Goal: Task Accomplishment & Management: Complete application form

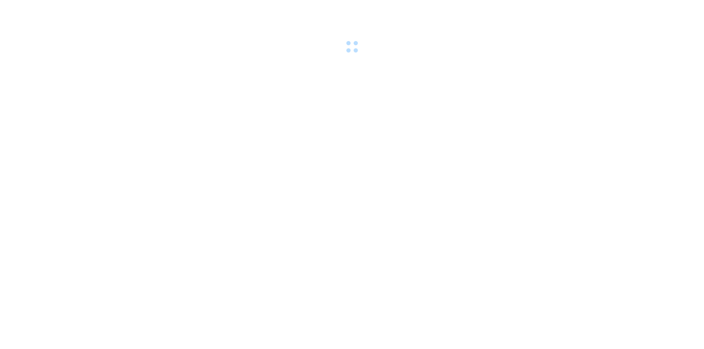
drag, startPoint x: 0, startPoint y: 0, endPoint x: 170, endPoint y: 8, distance: 170.4
click at [170, 8] on div at bounding box center [352, 28] width 704 height 56
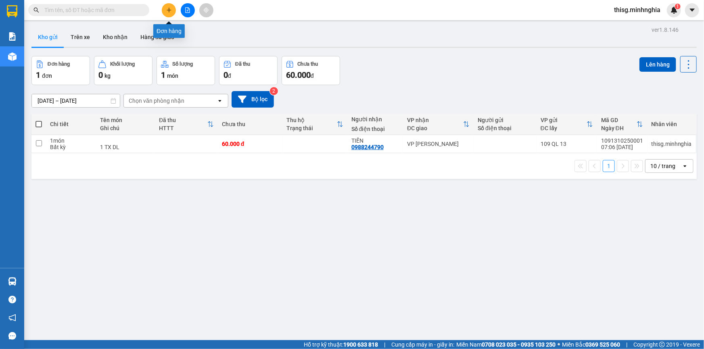
click at [169, 10] on icon "plus" at bounding box center [169, 10] width 6 height 6
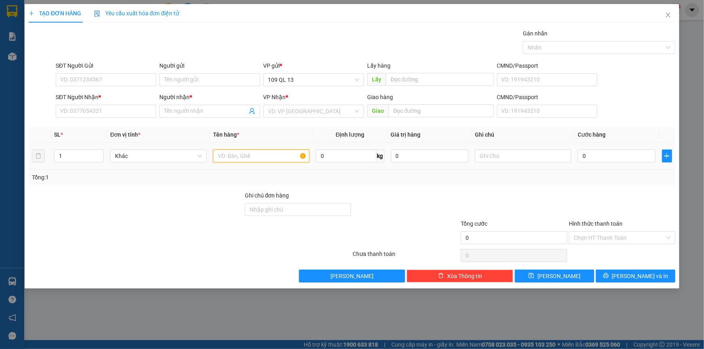
click at [260, 154] on input "text" at bounding box center [261, 156] width 96 height 13
click at [540, 156] on input "text" at bounding box center [523, 156] width 96 height 13
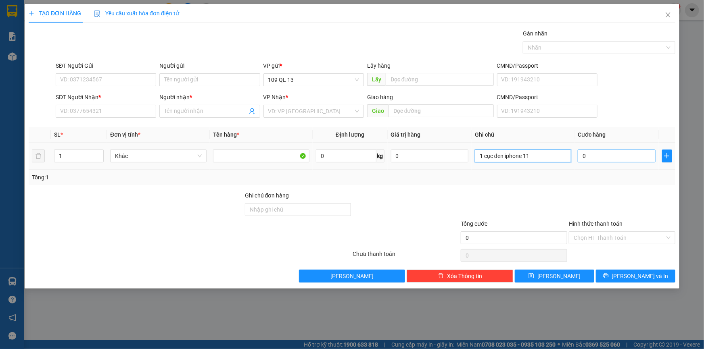
type input "1 cục đen iphone 11"
click at [599, 158] on input "0" at bounding box center [617, 156] width 78 height 13
type input "1"
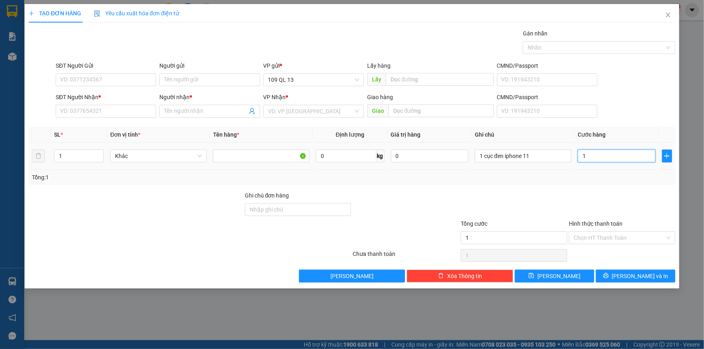
type input "10"
type input "100"
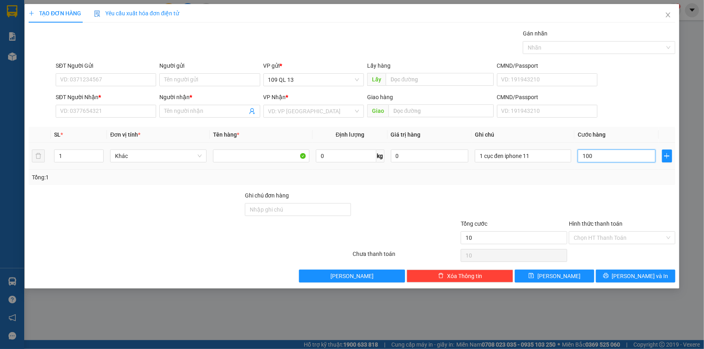
type input "100"
type input "100.000"
click at [125, 110] on input "SĐT Người Nhận *" at bounding box center [106, 111] width 100 height 13
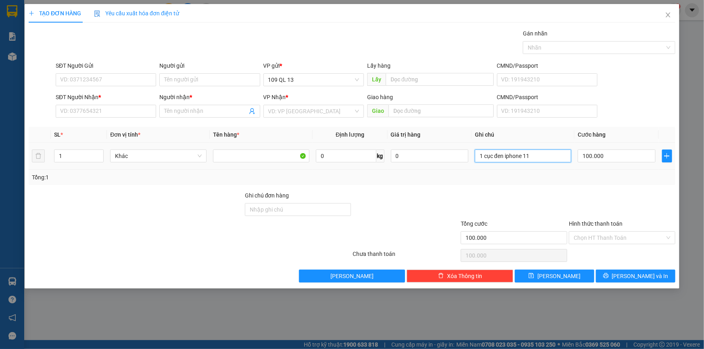
click at [553, 156] on input "1 cục đen iphone 11" at bounding box center [523, 156] width 96 height 13
click at [78, 115] on input "SĐT Người Nhận *" at bounding box center [106, 111] width 100 height 13
type input "0344424028"
click at [230, 108] on input "Người nhận *" at bounding box center [205, 111] width 83 height 9
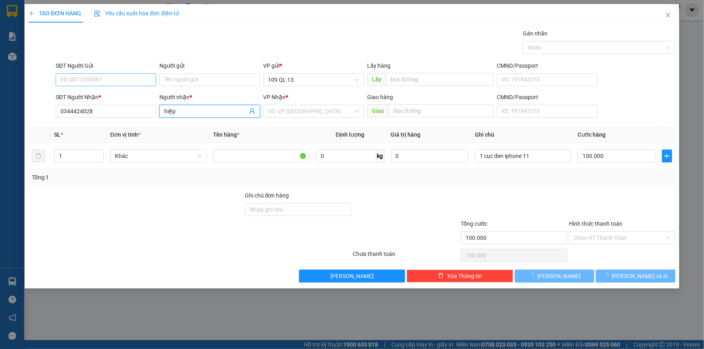
type input "hiệp"
click at [92, 81] on input "SĐT Người Gửi" at bounding box center [106, 79] width 100 height 13
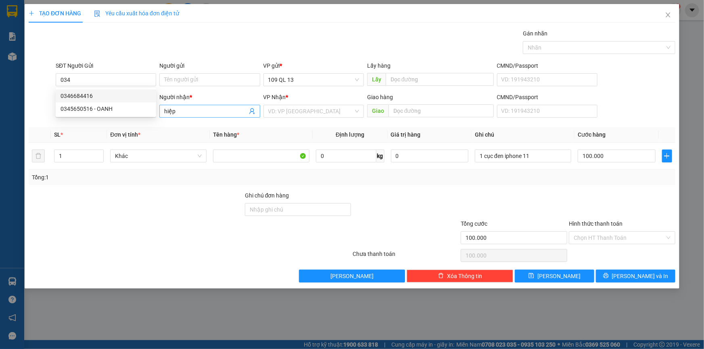
click at [203, 111] on input "hiệp" at bounding box center [205, 111] width 83 height 9
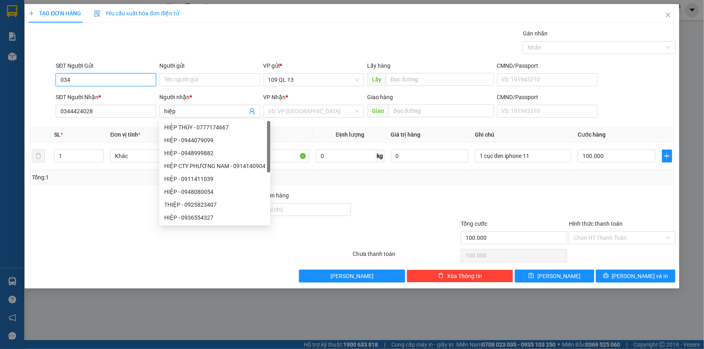
click at [150, 77] on input "034" at bounding box center [106, 79] width 100 height 13
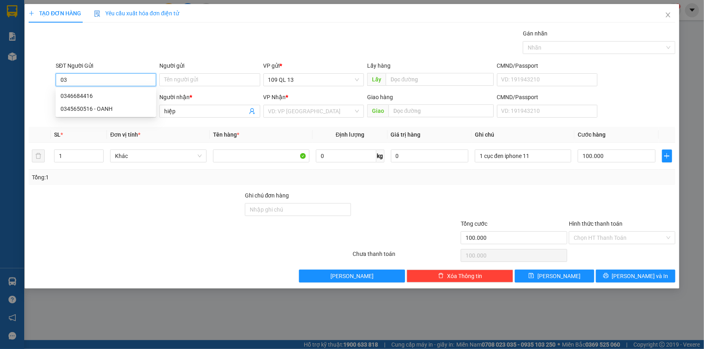
type input "0"
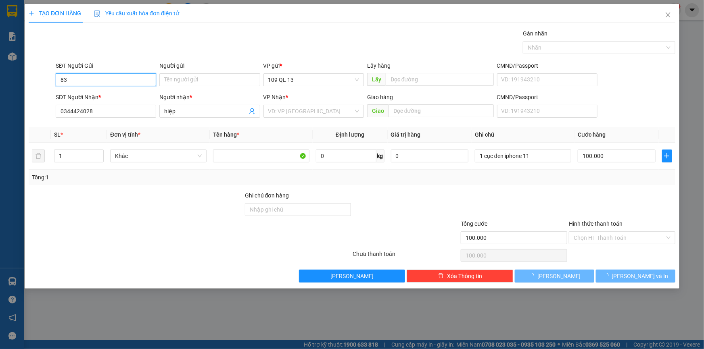
type input "8"
type input "0838088792"
click at [313, 122] on div "Transit Pickup Surcharge Ids Transit Deliver Surcharge Ids Transit Deliver Surc…" at bounding box center [352, 156] width 647 height 254
click at [317, 113] on input "search" at bounding box center [310, 111] width 85 height 12
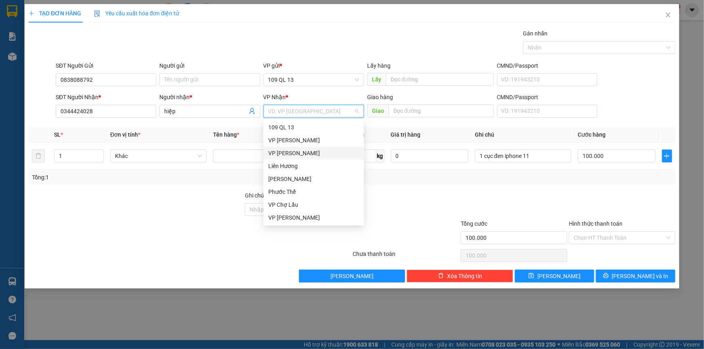
click at [292, 149] on div "VP [PERSON_NAME]" at bounding box center [313, 153] width 91 height 9
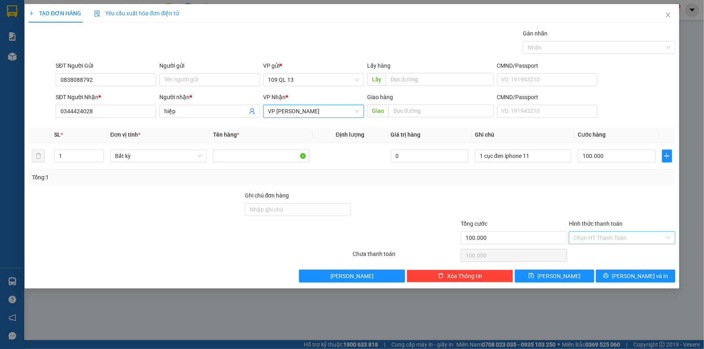
drag, startPoint x: 642, startPoint y: 234, endPoint x: 640, endPoint y: 244, distance: 9.5
click at [642, 235] on input "Hình thức thanh toán" at bounding box center [619, 238] width 91 height 12
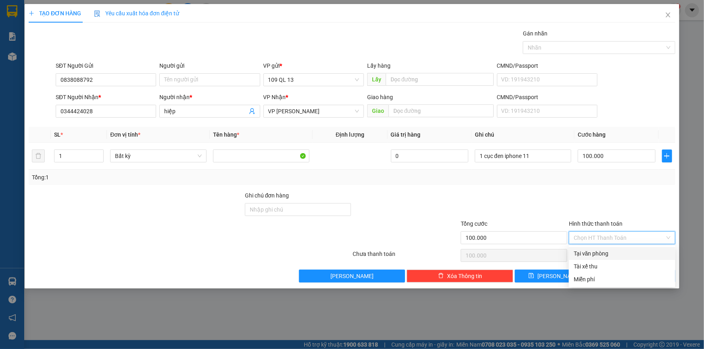
click at [636, 254] on div "Tại văn phòng" at bounding box center [622, 253] width 97 height 9
type input "0"
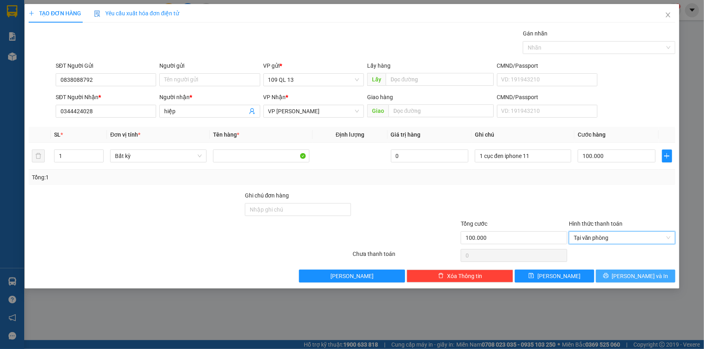
click at [644, 274] on span "[PERSON_NAME] và In" at bounding box center [640, 276] width 56 height 9
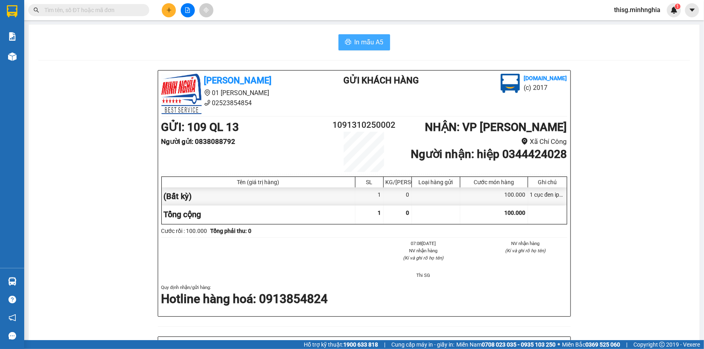
click at [359, 45] on span "In mẫu A5" at bounding box center [369, 42] width 29 height 10
click at [350, 41] on button "In mẫu A5" at bounding box center [364, 42] width 52 height 16
click at [174, 10] on button at bounding box center [169, 10] width 14 height 14
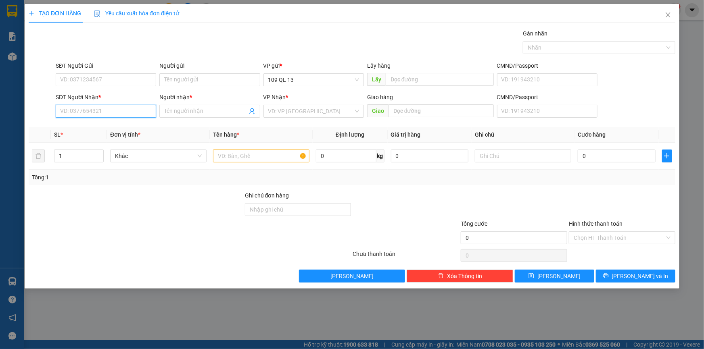
click at [143, 108] on input "SĐT Người Nhận *" at bounding box center [106, 111] width 100 height 13
click at [141, 126] on div "0906151936 - HỒNG" at bounding box center [105, 127] width 91 height 9
type input "0906151936"
type input "HỒNG"
type input "0906151936"
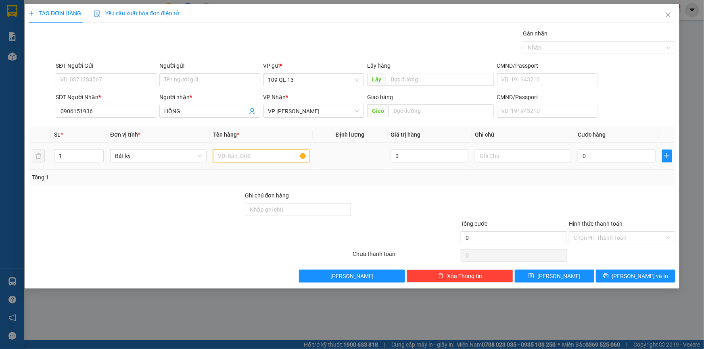
click at [236, 160] on input "text" at bounding box center [261, 156] width 96 height 13
click at [517, 156] on input "text" at bounding box center [523, 156] width 96 height 13
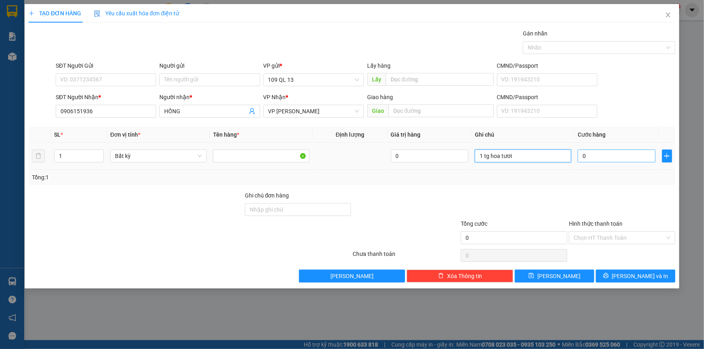
type input "1 tg hoa tươi"
click at [597, 156] on input "0" at bounding box center [617, 156] width 78 height 13
type input "8"
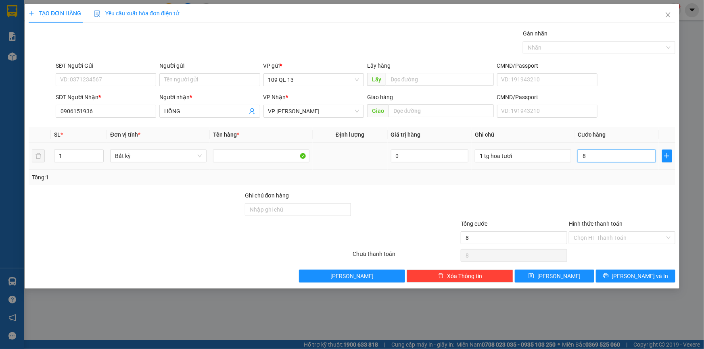
type input "80"
type input "80.000"
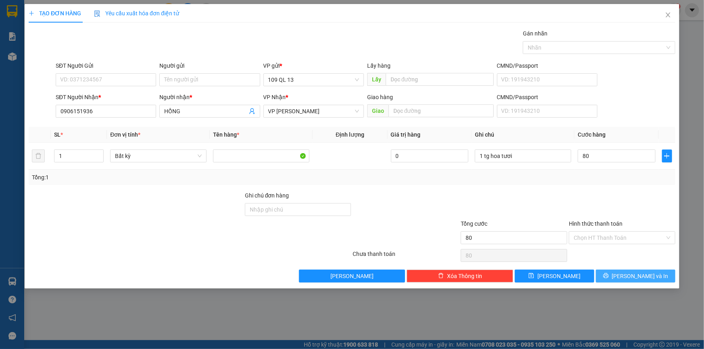
type input "80.000"
click at [636, 275] on span "[PERSON_NAME] và In" at bounding box center [640, 276] width 56 height 9
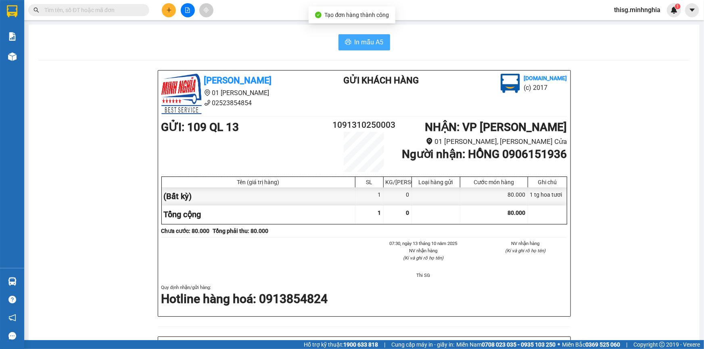
click at [345, 40] on icon "printer" at bounding box center [348, 42] width 6 height 6
click at [250, 29] on div "In mẫu A5 [PERSON_NAME] 01 Đinh Tiên Hoàng 02523854854 Gửi khách hàng [DOMAIN_N…" at bounding box center [364, 328] width 671 height 607
click at [170, 12] on icon "plus" at bounding box center [169, 10] width 6 height 6
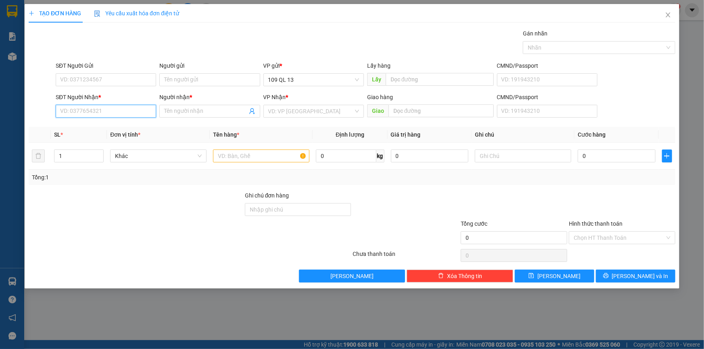
click at [138, 111] on input "SĐT Người Nhận *" at bounding box center [106, 111] width 100 height 13
click at [118, 80] on input "SĐT Người Gửi" at bounding box center [106, 79] width 100 height 13
type input "0906705442"
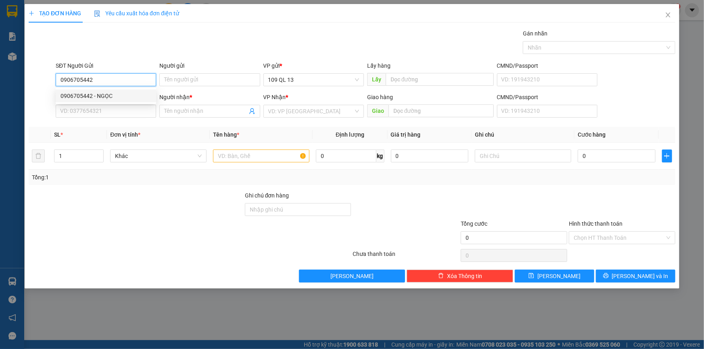
click at [130, 90] on div "0906705442 - NGỌC" at bounding box center [106, 96] width 100 height 13
type input "NGỌC"
type input "CẦU VƯỢT LONG KHÁNH"
type input "0829981119"
type input "LÂM"
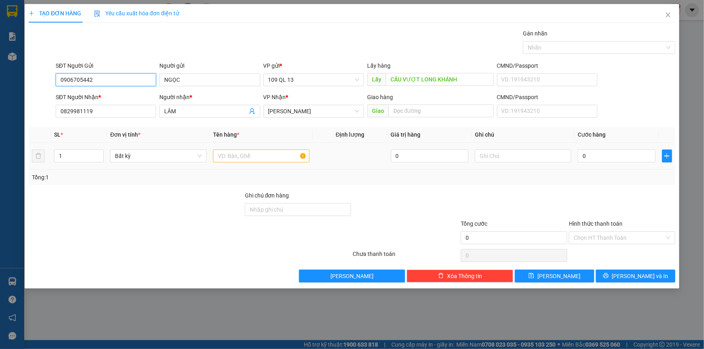
type input "0906705442"
click at [258, 152] on input "text" at bounding box center [261, 156] width 96 height 13
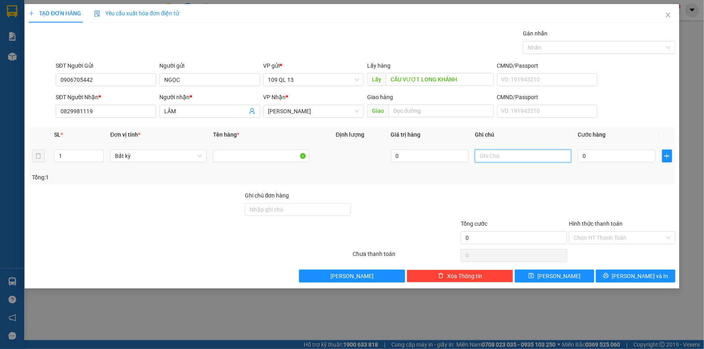
click at [496, 156] on input "text" at bounding box center [523, 156] width 96 height 13
type input "1 tg 5ki phân bón"
click at [612, 152] on input "0" at bounding box center [617, 156] width 78 height 13
type input "5"
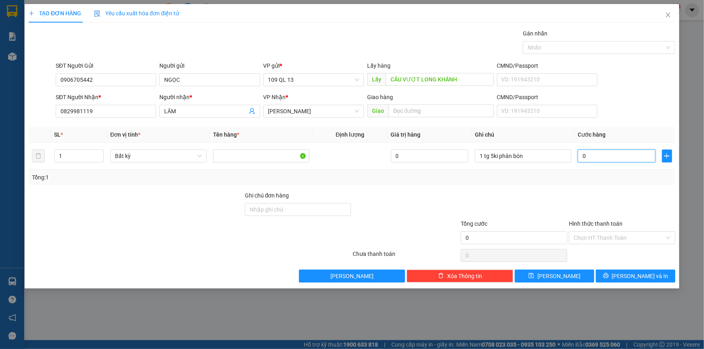
type input "5"
type input "50"
click at [320, 111] on span "[PERSON_NAME]" at bounding box center [313, 111] width 91 height 12
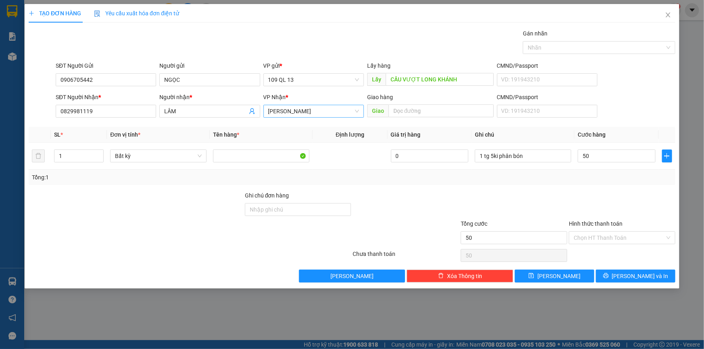
type input "50.000"
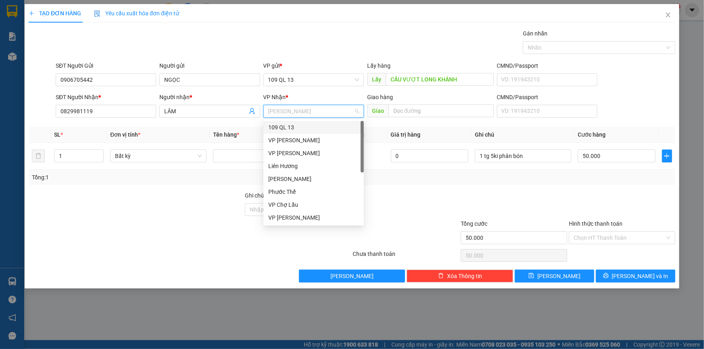
click at [290, 133] on div "109 QL 13" at bounding box center [313, 127] width 100 height 13
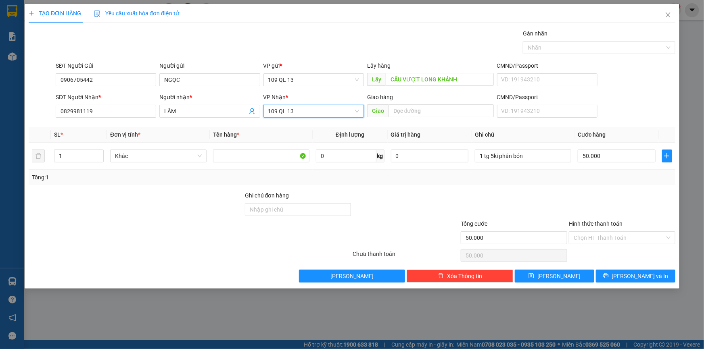
click at [287, 116] on span "109 QL 13" at bounding box center [313, 111] width 91 height 12
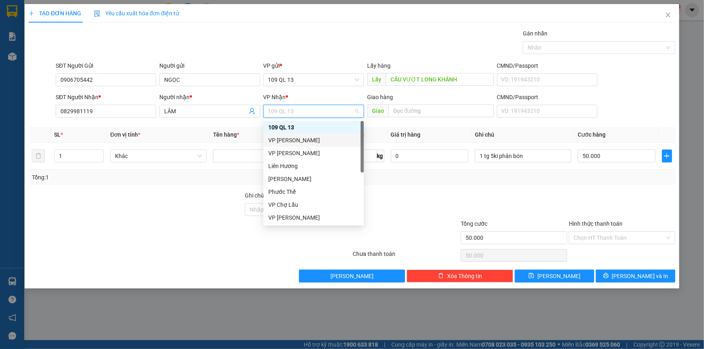
click at [293, 138] on div "VP [PERSON_NAME]" at bounding box center [313, 140] width 91 height 9
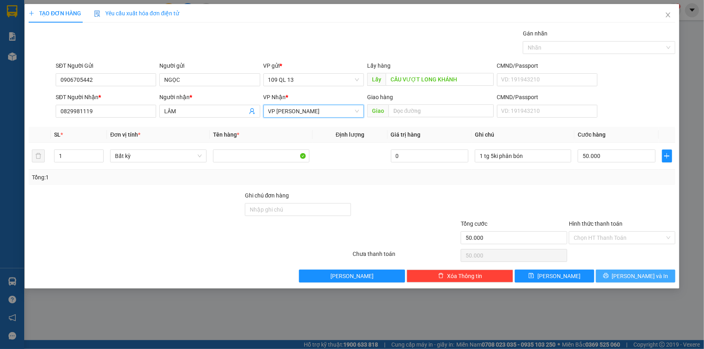
click at [642, 272] on span "[PERSON_NAME] và In" at bounding box center [640, 276] width 56 height 9
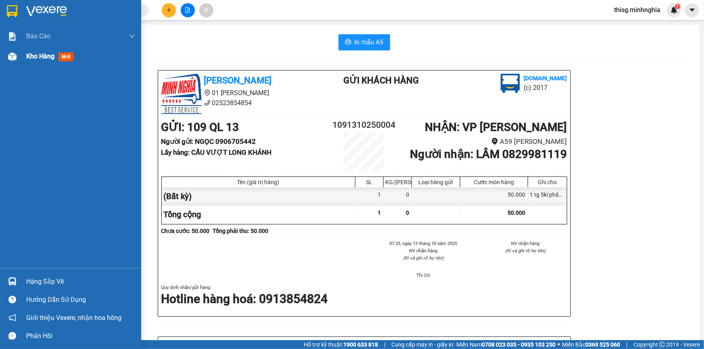
click at [39, 55] on span "Kho hàng" at bounding box center [40, 56] width 28 height 8
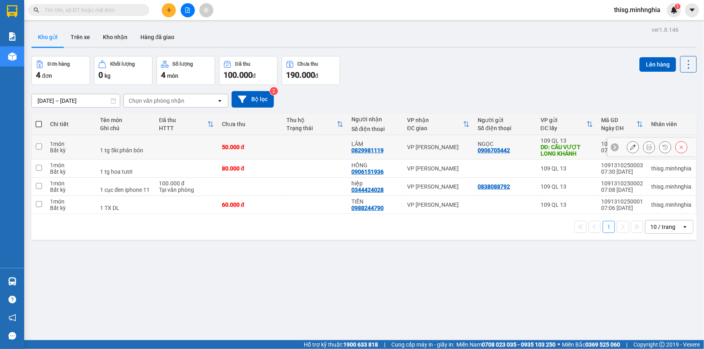
click at [630, 146] on icon at bounding box center [633, 147] width 6 height 6
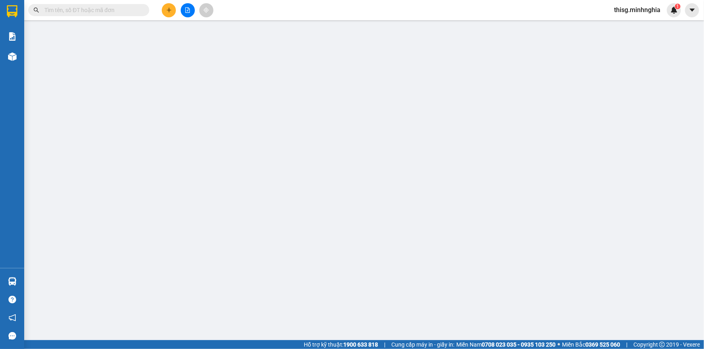
type input "0906705442"
type input "CẦU VƯỢT LONG KHÁNH"
type input "0829981119"
type input "50.000"
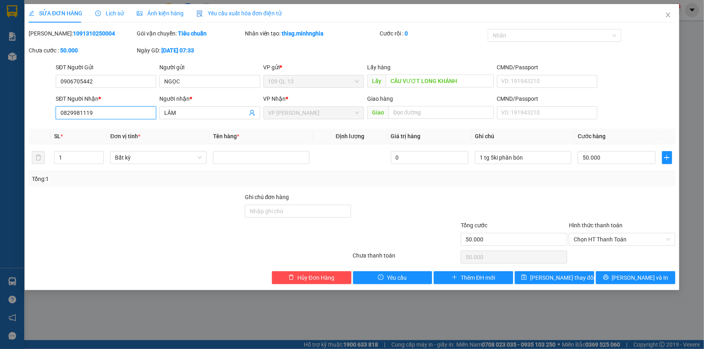
click at [123, 114] on input "0829981119" at bounding box center [106, 112] width 100 height 13
type input "0"
type input "0948416574"
click at [214, 118] on span "LÂM" at bounding box center [209, 112] width 100 height 13
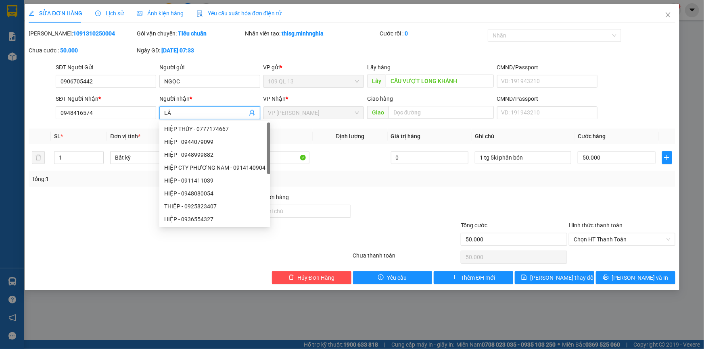
type input "L"
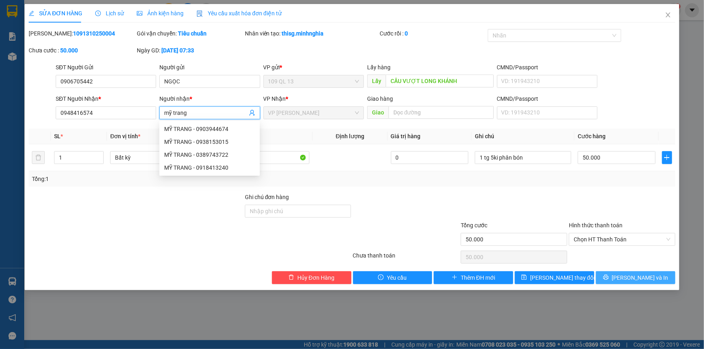
type input "mỹ trang"
click at [632, 278] on span "[PERSON_NAME] và In" at bounding box center [640, 277] width 56 height 9
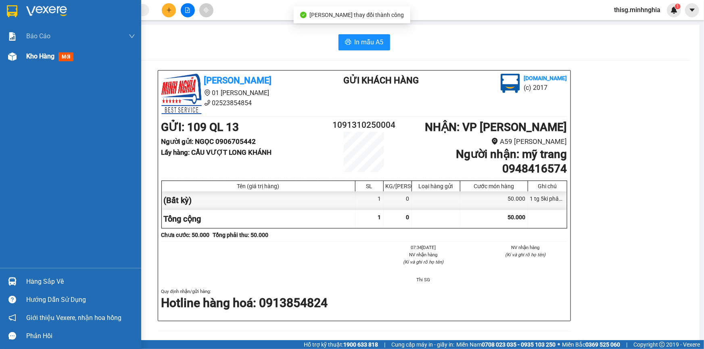
click at [18, 55] on div at bounding box center [12, 57] width 14 height 14
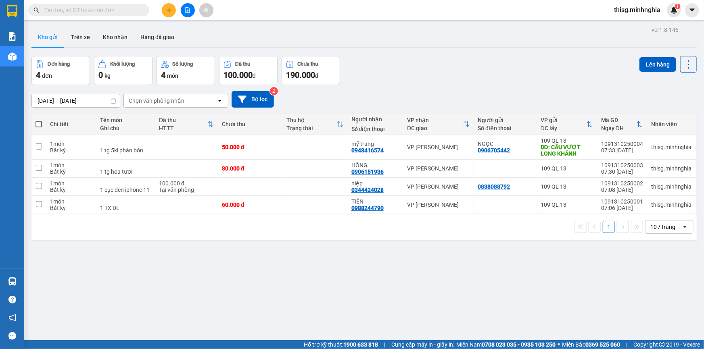
click at [169, 10] on icon "plus" at bounding box center [169, 10] width 0 height 4
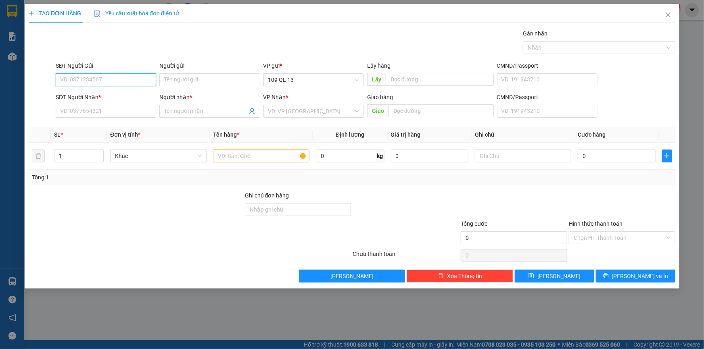
click at [100, 77] on input "SĐT Người Gửi" at bounding box center [106, 79] width 100 height 13
click at [123, 90] on div "0906705442 - NGỌC" at bounding box center [106, 96] width 100 height 13
type input "0906705442"
type input "NGỌC"
type input "CẦU VƯỢT LONG KHÁNH"
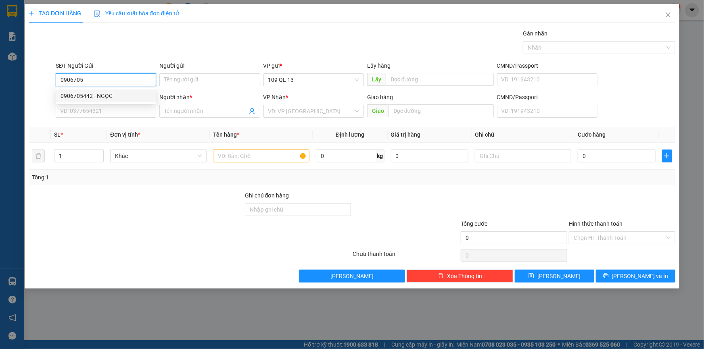
type input "0948416574"
type input "mỹ trang"
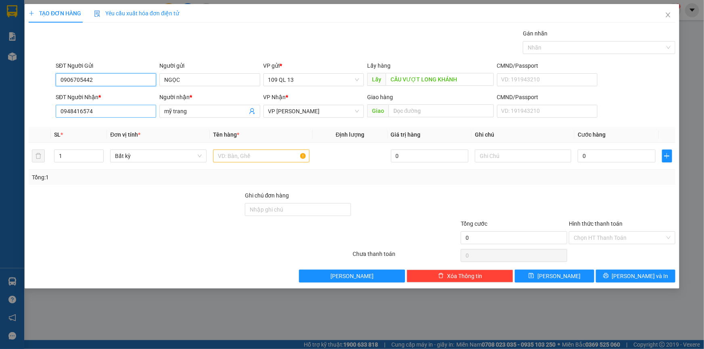
type input "0906705442"
click at [122, 114] on input "0948416574" at bounding box center [106, 111] width 100 height 13
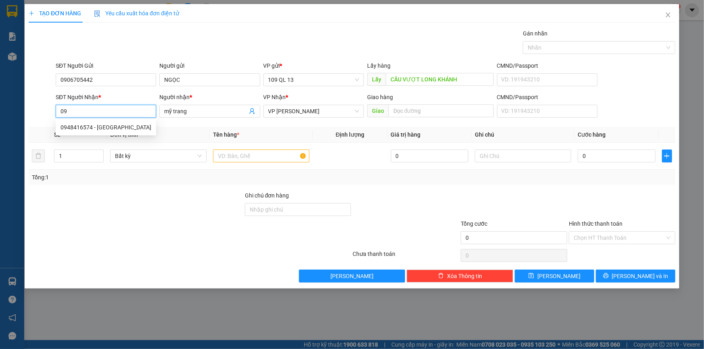
type input "0"
type input "0348701595"
click at [113, 133] on div "0348701595 - PHƯƠNG" at bounding box center [106, 127] width 100 height 13
type input "PHƯƠNG"
type input "0348701595"
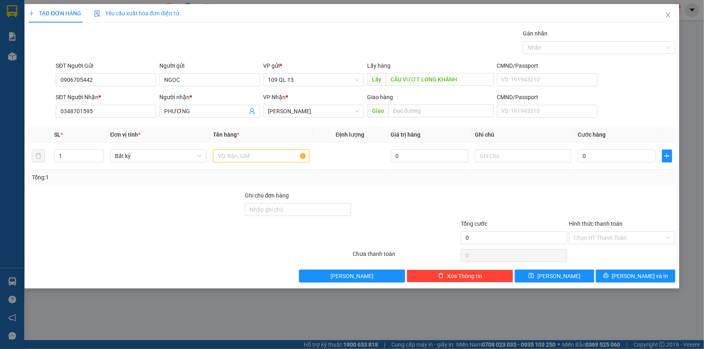
click at [113, 131] on span "Đơn vị tính *" at bounding box center [125, 134] width 30 height 6
click at [77, 153] on input "1" at bounding box center [78, 156] width 49 height 12
type input "2"
click at [242, 156] on input "text" at bounding box center [261, 156] width 96 height 13
click at [508, 160] on input "text" at bounding box center [523, 156] width 96 height 13
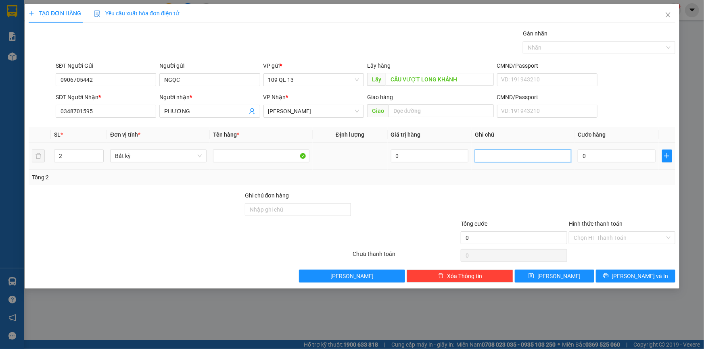
type input "1"
click at [508, 161] on input "2 tg 40kis" at bounding box center [523, 156] width 96 height 13
type input "2 tg 40ki [PERSON_NAME]"
click at [656, 157] on td "0" at bounding box center [616, 156] width 84 height 27
click at [642, 157] on input "0" at bounding box center [617, 156] width 78 height 13
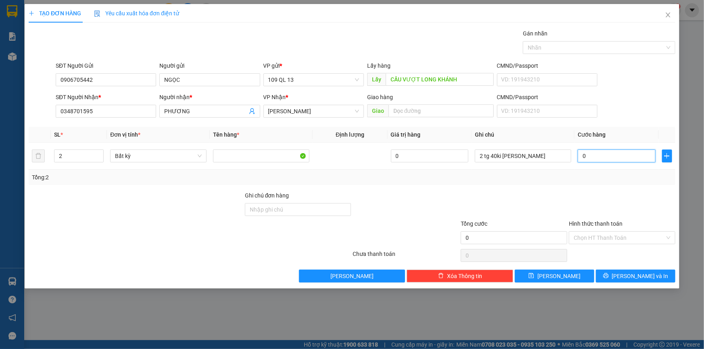
type input "1"
type input "0"
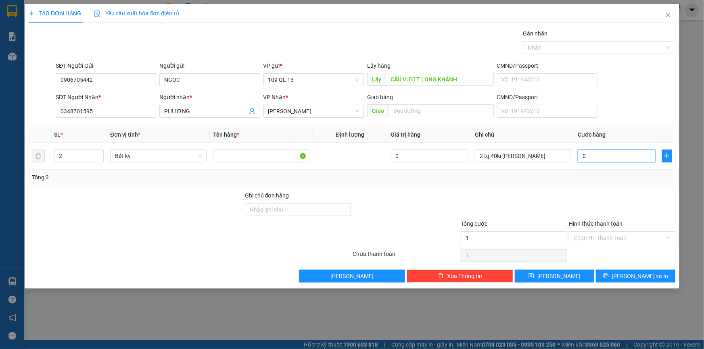
type input "0"
type input "01"
type input "1"
type input "016"
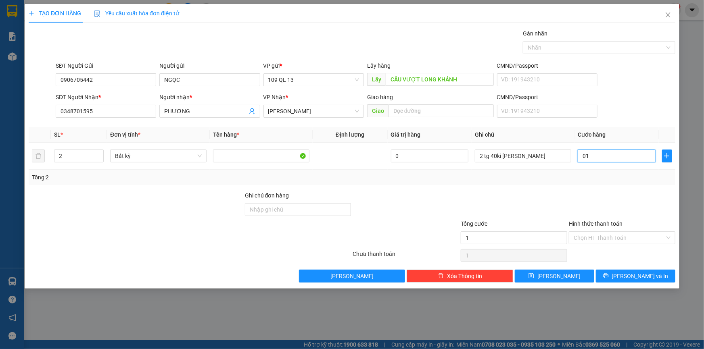
type input "16"
type input "0.160"
type input "160"
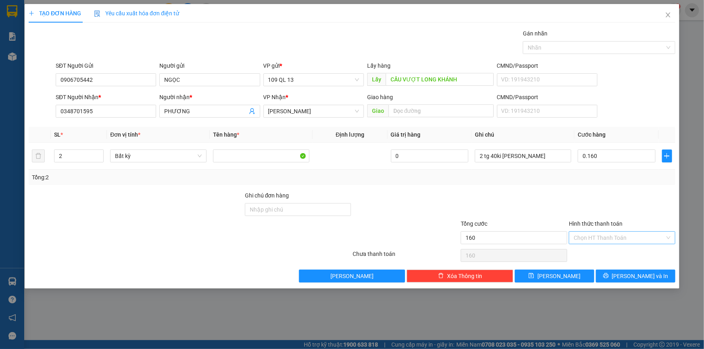
click at [617, 237] on input "Hình thức thanh toán" at bounding box center [619, 238] width 91 height 12
type input "160.000"
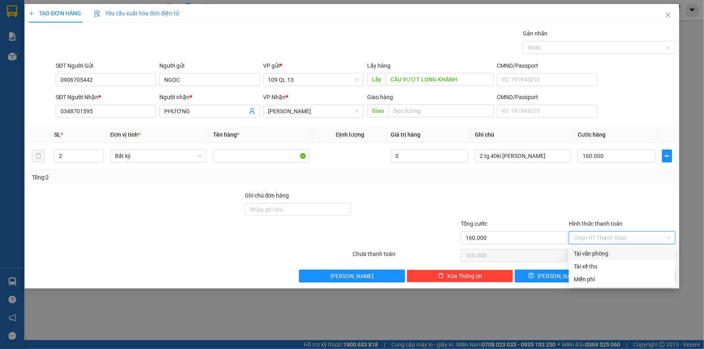
click at [644, 195] on div at bounding box center [622, 205] width 108 height 28
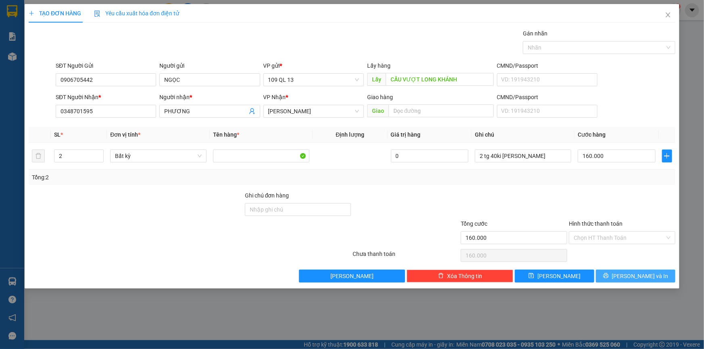
click at [637, 274] on span "[PERSON_NAME] và In" at bounding box center [640, 276] width 56 height 9
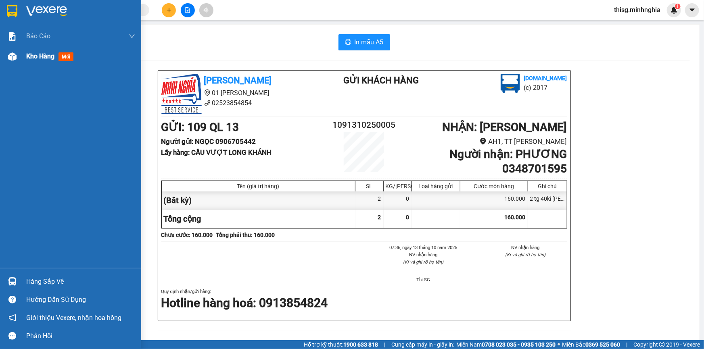
click at [26, 50] on div "Kho hàng mới" at bounding box center [80, 56] width 109 height 20
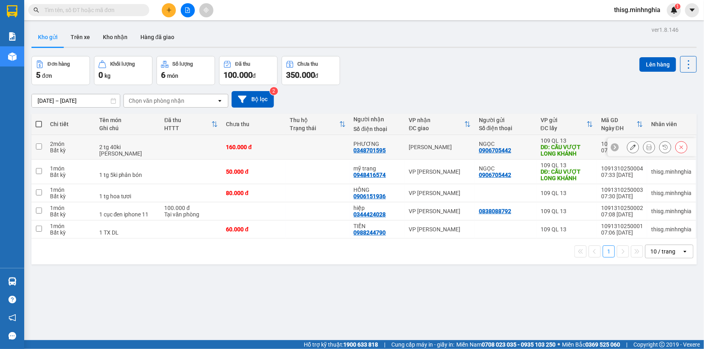
click at [621, 152] on div at bounding box center [651, 147] width 89 height 18
click at [643, 148] on button at bounding box center [648, 147] width 11 height 14
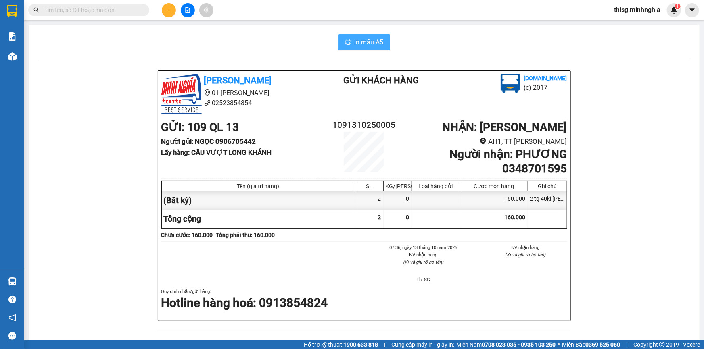
click at [356, 43] on span "In mẫu A5" at bounding box center [369, 42] width 29 height 10
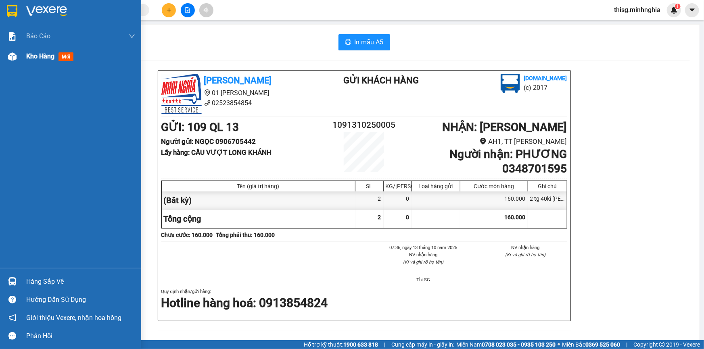
click at [28, 48] on div "Kho hàng mới" at bounding box center [80, 56] width 109 height 20
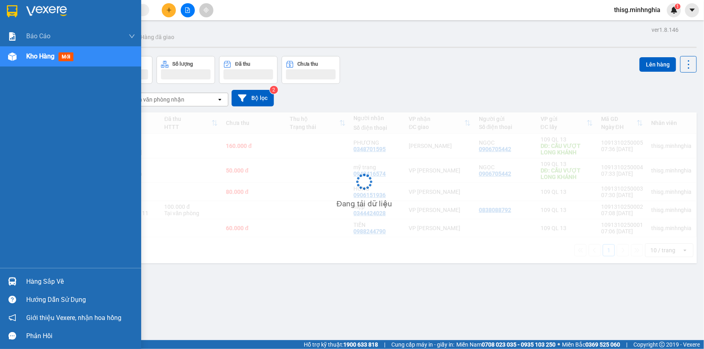
click at [27, 56] on span "Kho hàng" at bounding box center [40, 56] width 28 height 8
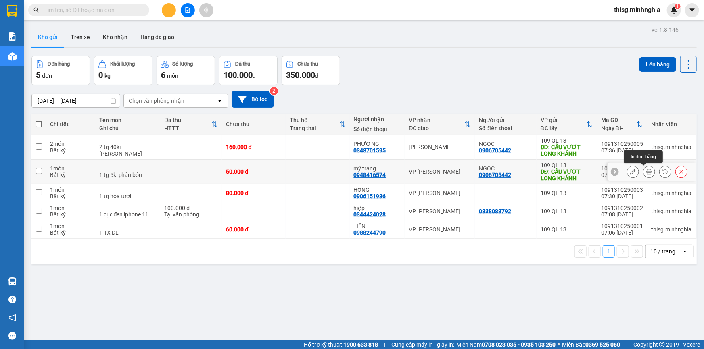
click at [646, 171] on icon at bounding box center [649, 172] width 6 height 6
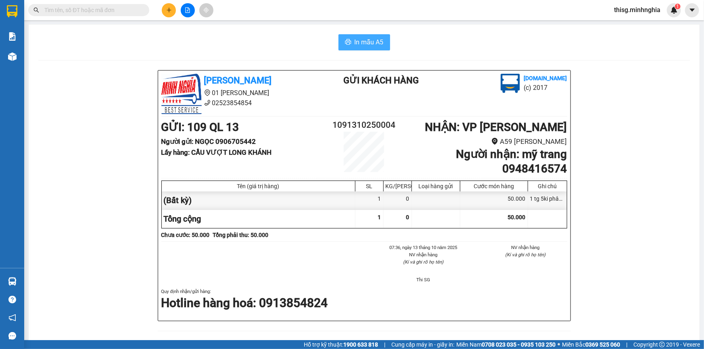
click at [355, 43] on span "In mẫu A5" at bounding box center [369, 42] width 29 height 10
click at [371, 42] on span "In mẫu A5" at bounding box center [369, 42] width 29 height 10
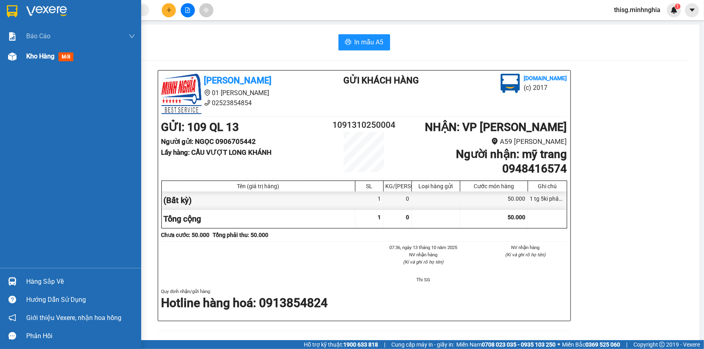
click at [48, 56] on span "Kho hàng" at bounding box center [40, 56] width 28 height 8
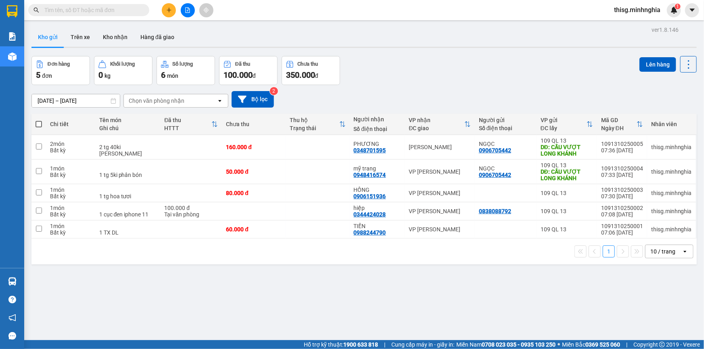
click at [660, 54] on div "ver 1.8.146 Kho gửi Trên xe Kho nhận Hàng đã giao Đơn hàng 5 đơn Khối lượng 0 k…" at bounding box center [364, 198] width 672 height 349
click at [653, 69] on button "Lên hàng" at bounding box center [657, 64] width 37 height 15
click at [40, 122] on span at bounding box center [38, 124] width 6 height 6
click at [39, 120] on input "checkbox" at bounding box center [39, 120] width 0 height 0
checkbox input "true"
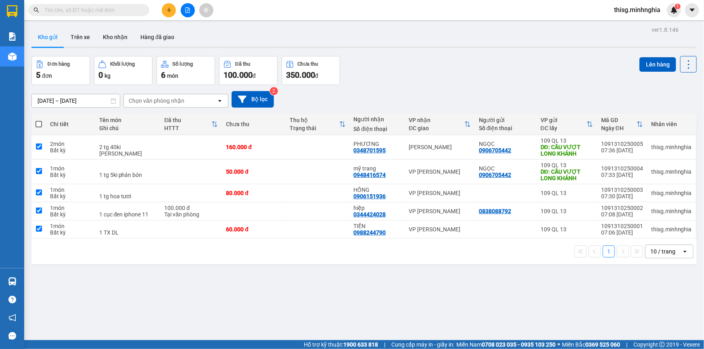
checkbox input "true"
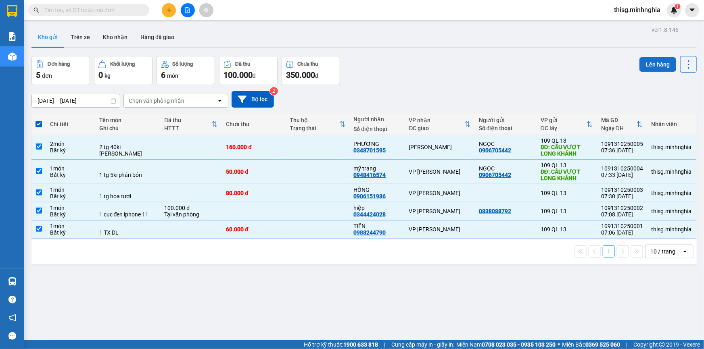
click at [651, 60] on button "Lên hàng" at bounding box center [657, 64] width 37 height 15
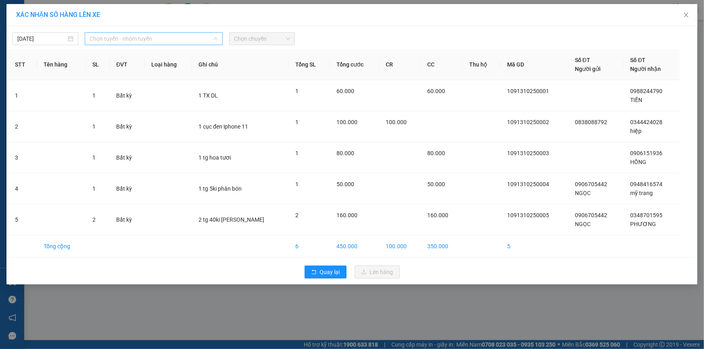
click at [165, 42] on span "Chọn tuyến - nhóm tuyến" at bounding box center [154, 39] width 128 height 12
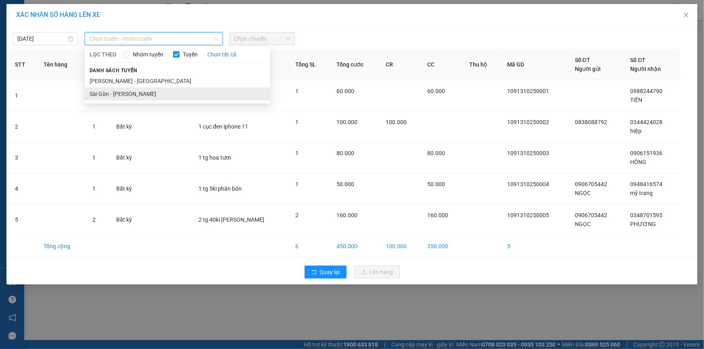
click at [149, 91] on li "Sài Gòn - [PERSON_NAME]" at bounding box center [178, 94] width 186 height 13
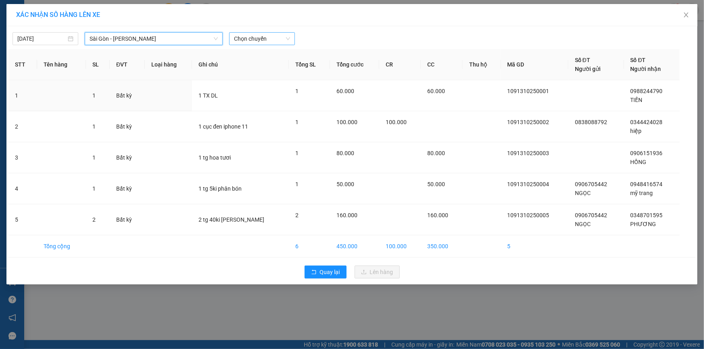
click at [261, 39] on span "Chọn chuyến" at bounding box center [262, 39] width 56 height 12
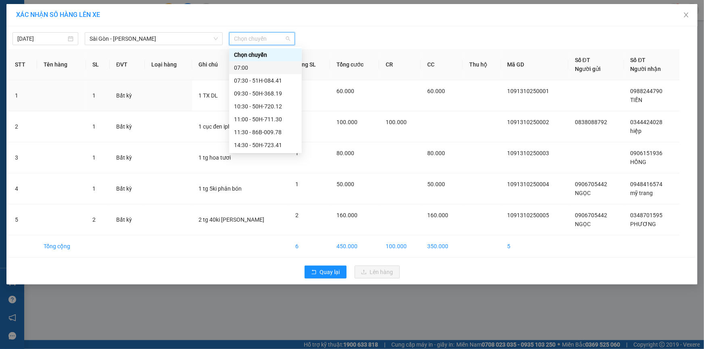
click at [260, 73] on div "07:00" at bounding box center [265, 67] width 73 height 13
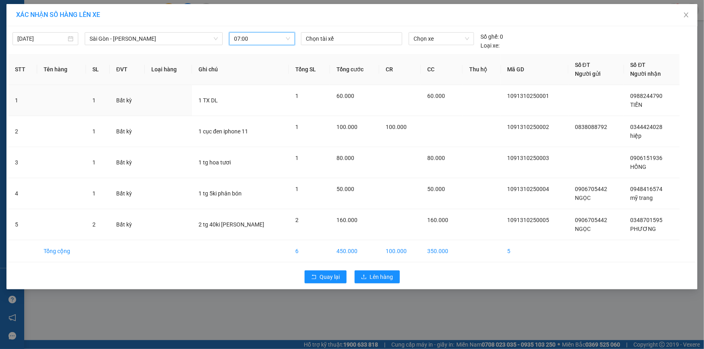
click at [257, 44] on span "07:00" at bounding box center [262, 39] width 56 height 12
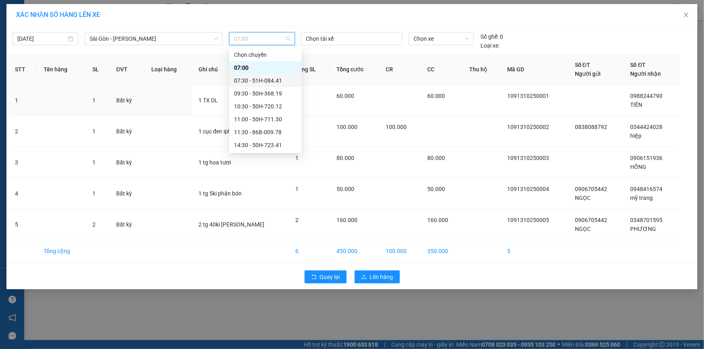
click at [253, 81] on div "07:30 - 51H-084.41" at bounding box center [265, 80] width 63 height 9
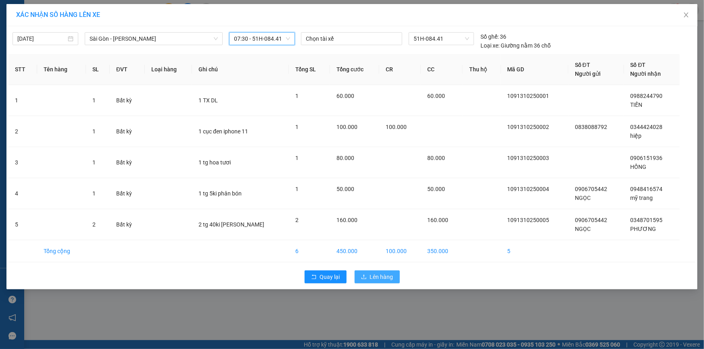
click at [380, 277] on span "Lên hàng" at bounding box center [381, 277] width 23 height 9
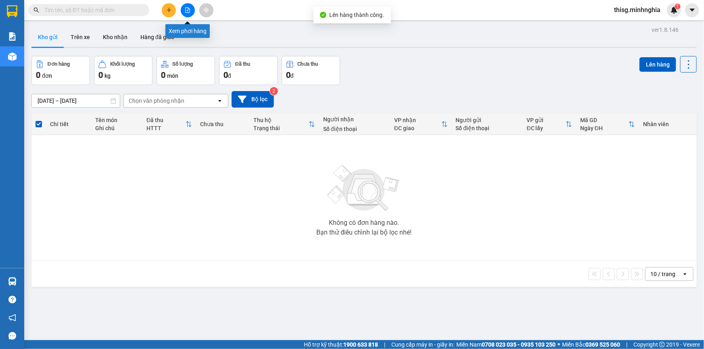
click at [185, 12] on icon "file-add" at bounding box center [188, 10] width 6 height 6
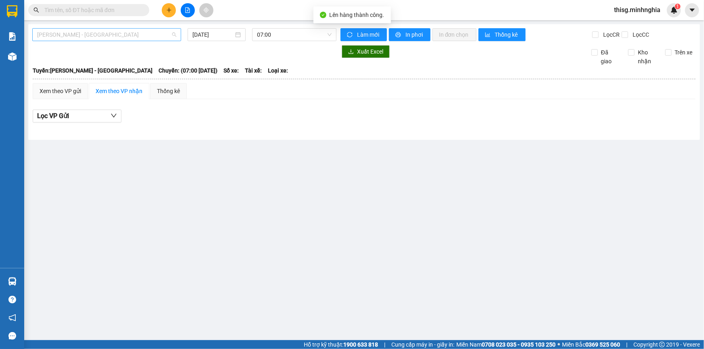
click at [117, 36] on span "[PERSON_NAME] - [GEOGRAPHIC_DATA]" at bounding box center [106, 35] width 139 height 12
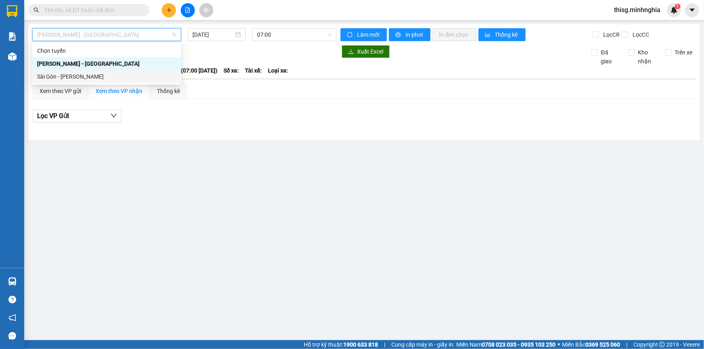
click at [85, 73] on div "Sài Gòn - [PERSON_NAME]" at bounding box center [106, 76] width 139 height 9
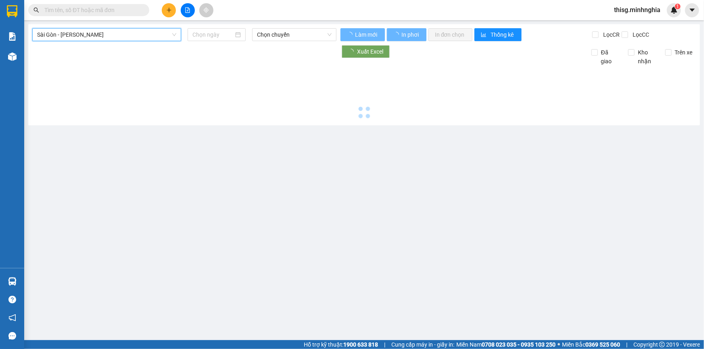
type input "[DATE]"
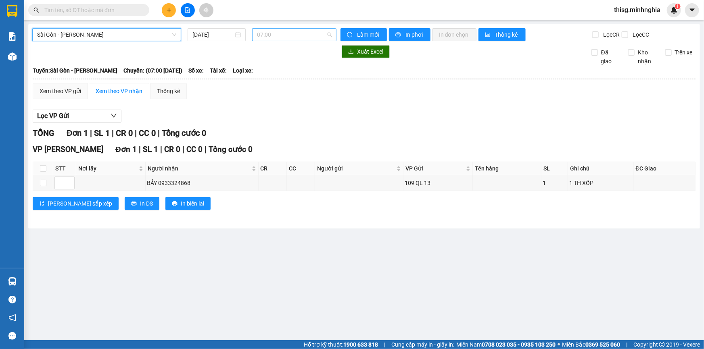
click at [282, 33] on span "07:00" at bounding box center [294, 35] width 75 height 12
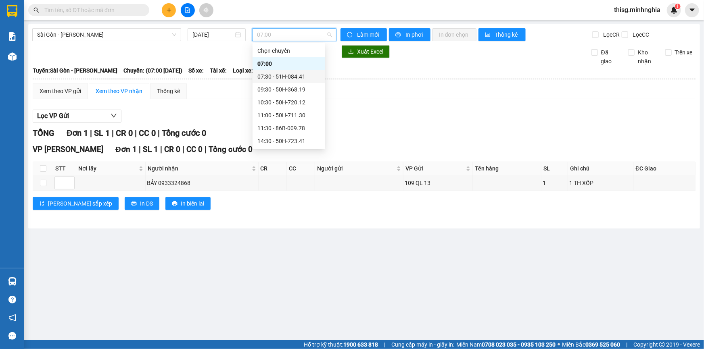
click at [278, 77] on div "07:30 - 51H-084.41" at bounding box center [288, 76] width 63 height 9
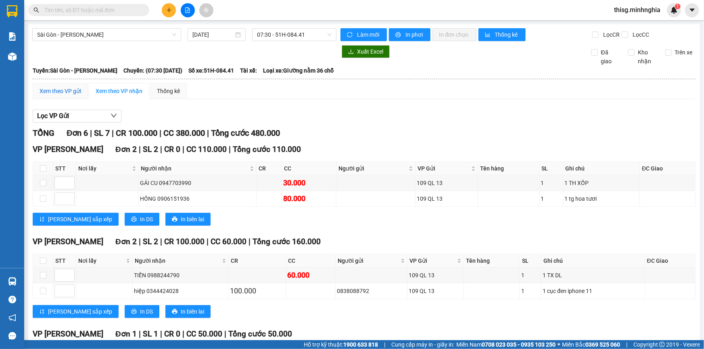
click at [74, 92] on div "Xem theo VP gửi" at bounding box center [61, 91] width 42 height 9
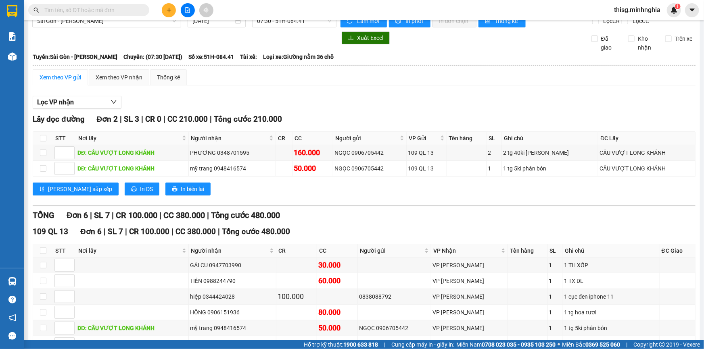
scroll to position [65, 0]
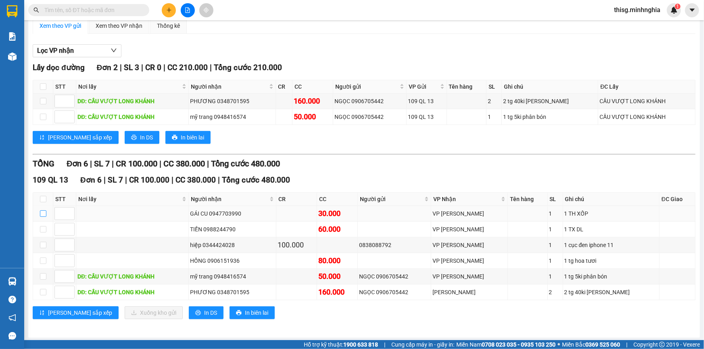
click at [44, 214] on input "checkbox" at bounding box center [43, 214] width 6 height 6
checkbox input "true"
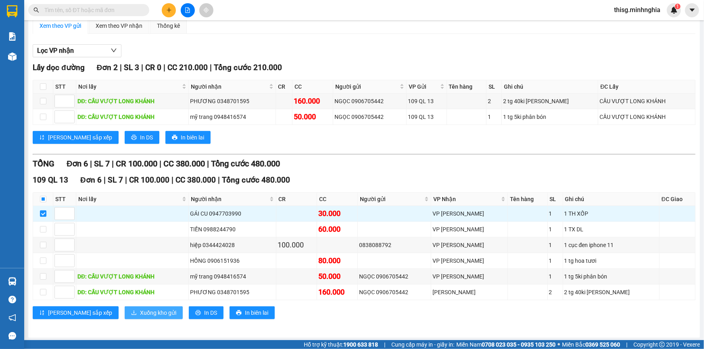
click at [140, 309] on span "Xuống kho gửi" at bounding box center [158, 313] width 36 height 9
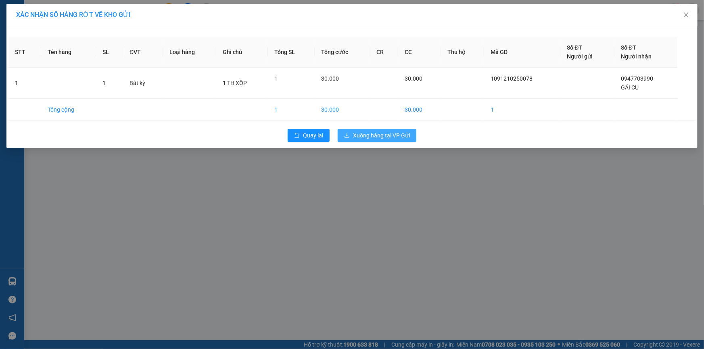
click at [362, 137] on span "Xuống hàng tại VP Gửi" at bounding box center [381, 135] width 57 height 9
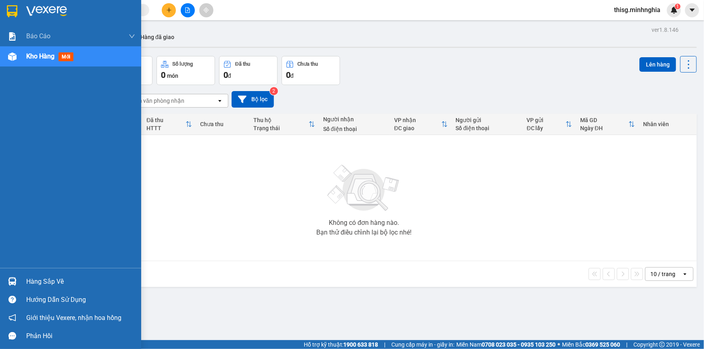
click at [11, 58] on img at bounding box center [12, 56] width 8 height 8
click at [77, 58] on div "Kho hàng mới" at bounding box center [51, 56] width 50 height 10
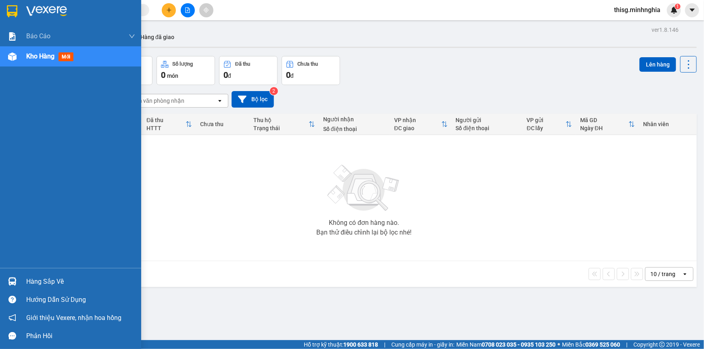
drag, startPoint x: 84, startPoint y: 60, endPoint x: 52, endPoint y: 126, distance: 74.0
click at [92, 74] on div "Báo cáo Báo cáo dòng tiền (nhân viên) Doanh số tạo đơn theo VP gửi (nhân viên) …" at bounding box center [70, 147] width 141 height 242
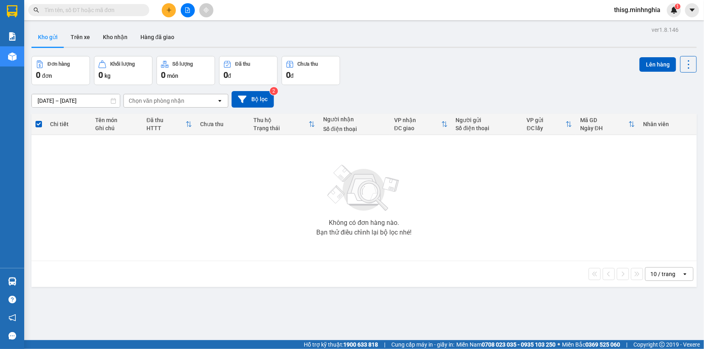
click at [561, 201] on div "Không có đơn hàng nào. Bạn thử điều chỉnh lại bộ lọc nhé!" at bounding box center [363, 198] width 657 height 121
click at [189, 10] on button at bounding box center [188, 10] width 14 height 14
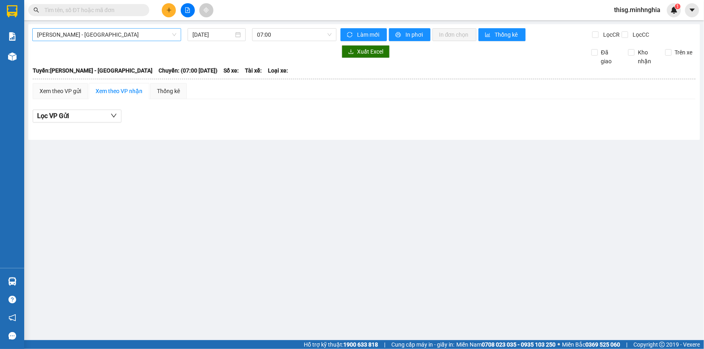
click at [93, 38] on span "[PERSON_NAME] - [GEOGRAPHIC_DATA]" at bounding box center [106, 35] width 139 height 12
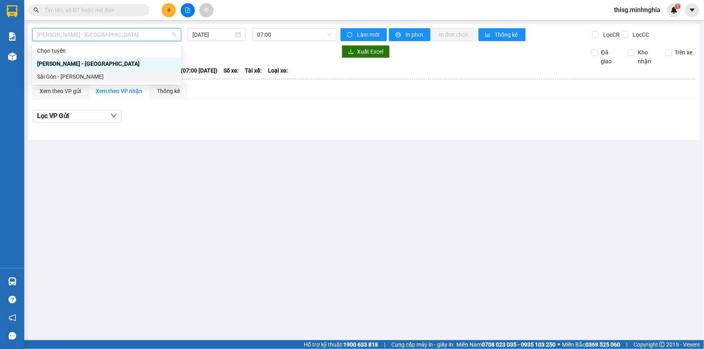
click at [85, 76] on div "Sài Gòn - [PERSON_NAME]" at bounding box center [106, 76] width 139 height 9
type input "[DATE]"
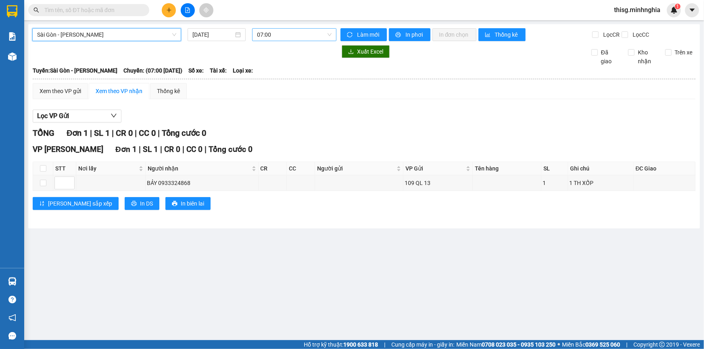
click at [277, 37] on span "07:00" at bounding box center [294, 35] width 75 height 12
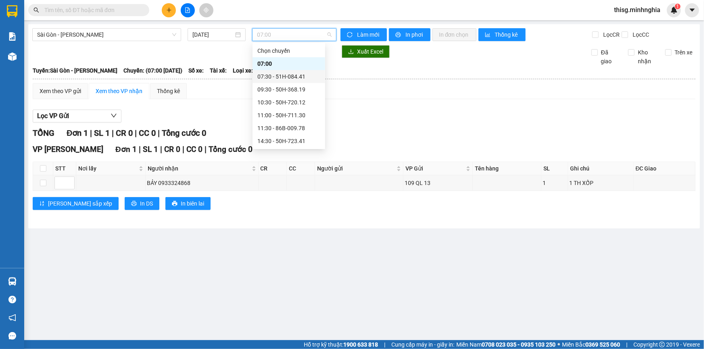
click at [273, 79] on div "07:30 - 51H-084.41" at bounding box center [288, 76] width 63 height 9
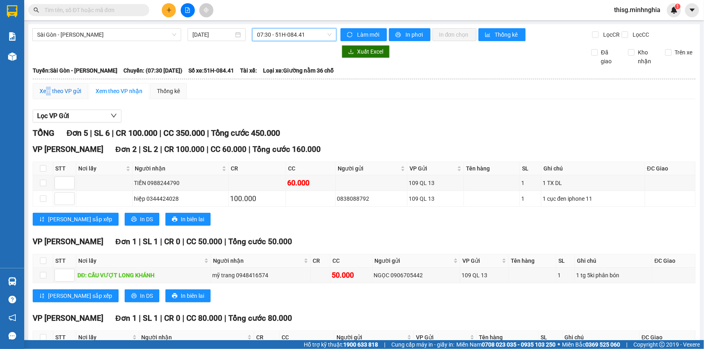
click at [48, 89] on div "Xem theo VP gửi" at bounding box center [61, 91] width 42 height 9
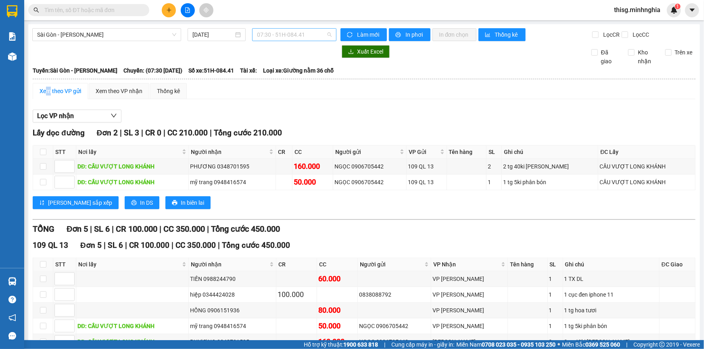
click at [297, 35] on span "07:30 - 51H-084.41" at bounding box center [294, 35] width 75 height 12
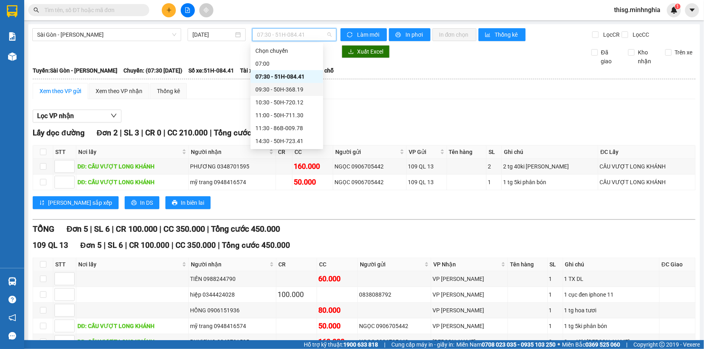
click at [294, 86] on div "09:30 - 50H-368.19" at bounding box center [286, 89] width 63 height 9
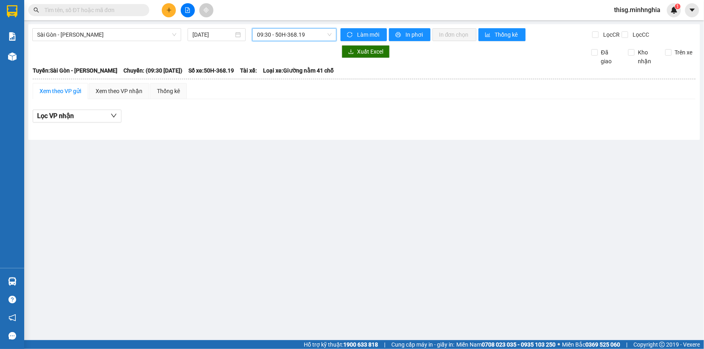
click at [260, 38] on span "09:30 - 50H-368.19" at bounding box center [294, 35] width 75 height 12
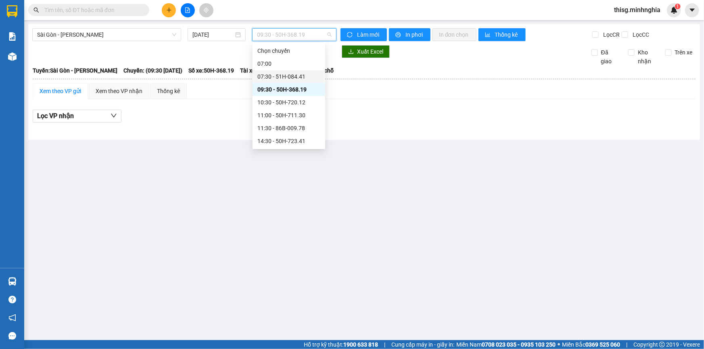
click at [273, 74] on div "07:30 - 51H-084.41" at bounding box center [288, 76] width 63 height 9
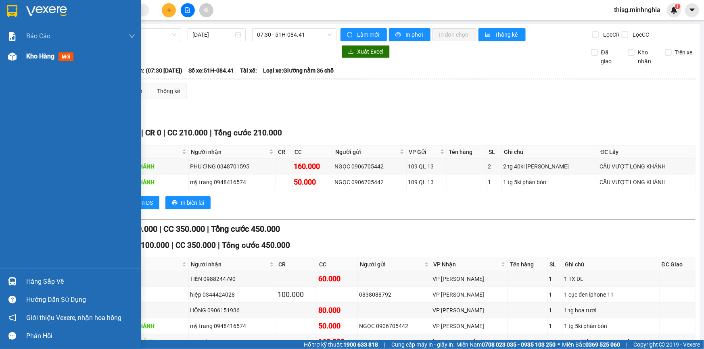
click at [20, 60] on div "Kho hàng mới" at bounding box center [70, 56] width 141 height 20
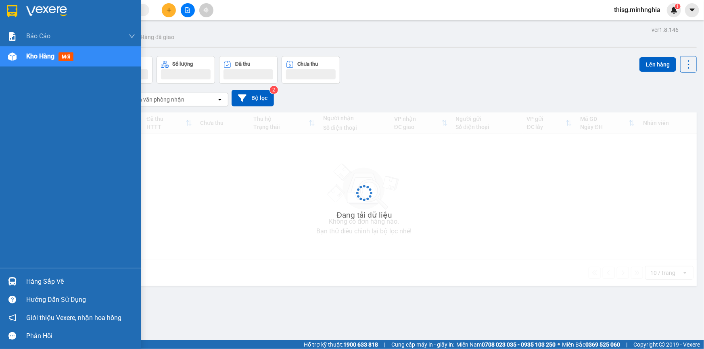
click at [37, 57] on span "Kho hàng" at bounding box center [40, 56] width 28 height 8
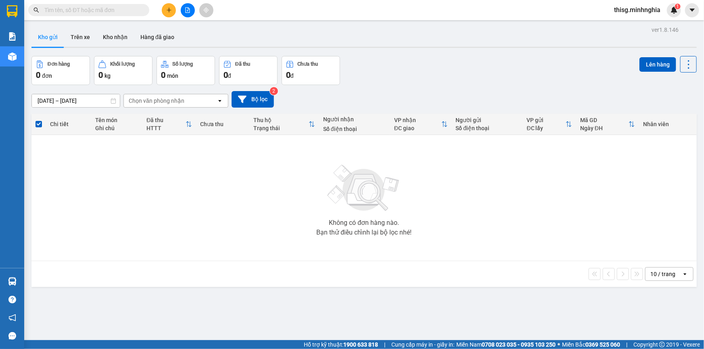
click at [37, 57] on button "Đơn hàng 0 đơn" at bounding box center [60, 70] width 58 height 29
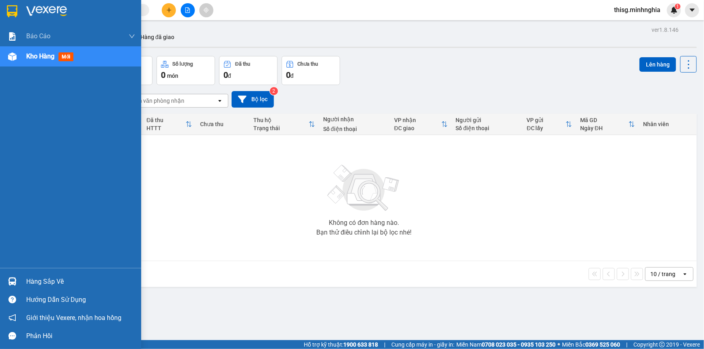
click at [11, 58] on img at bounding box center [12, 56] width 8 height 8
click at [31, 58] on span "Kho hàng" at bounding box center [40, 56] width 28 height 8
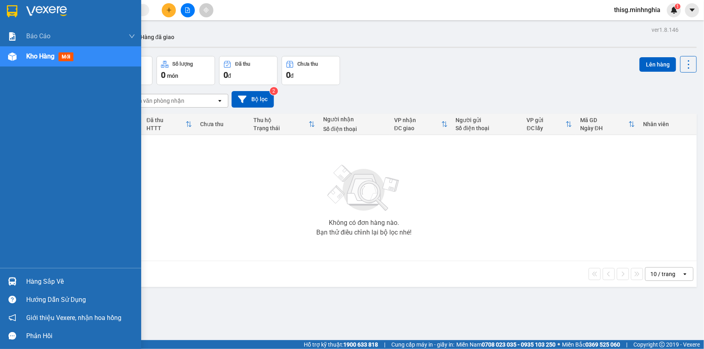
click at [31, 58] on span "Kho hàng" at bounding box center [40, 56] width 28 height 8
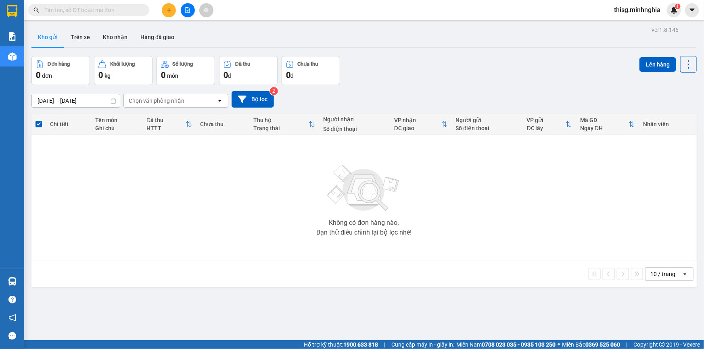
click at [189, 9] on icon "file-add" at bounding box center [188, 10] width 6 height 6
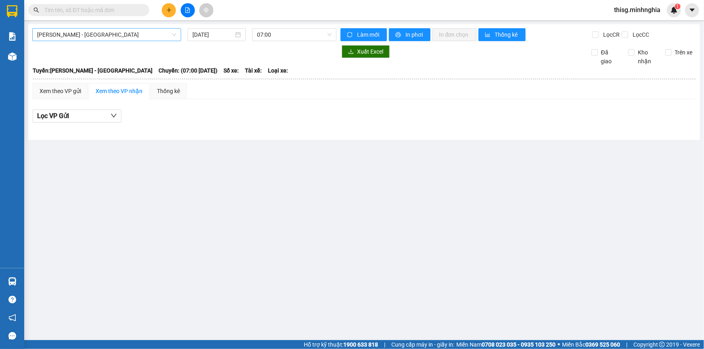
click at [123, 32] on span "[PERSON_NAME] - [GEOGRAPHIC_DATA]" at bounding box center [106, 35] width 139 height 12
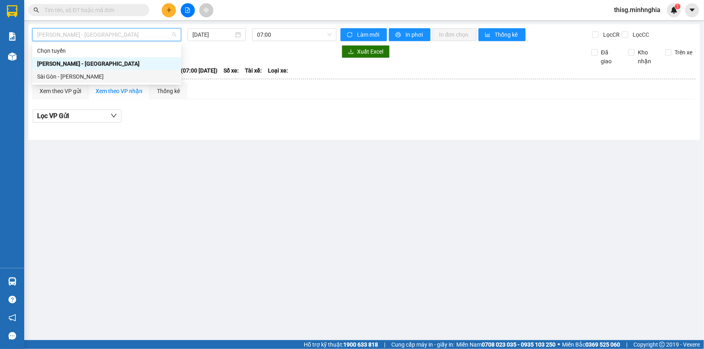
click at [96, 73] on div "Sài Gòn - [PERSON_NAME]" at bounding box center [106, 76] width 139 height 9
type input "[DATE]"
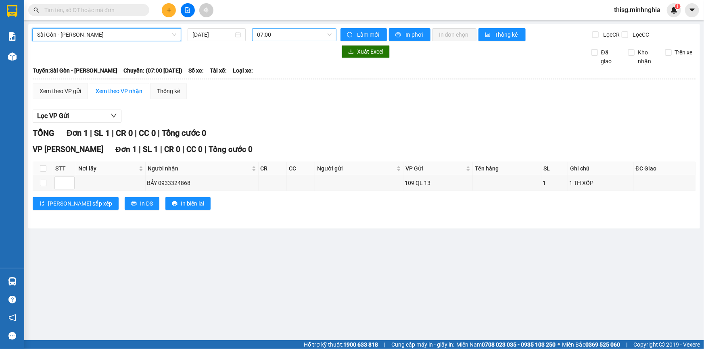
click at [273, 35] on span "07:00" at bounding box center [294, 35] width 75 height 12
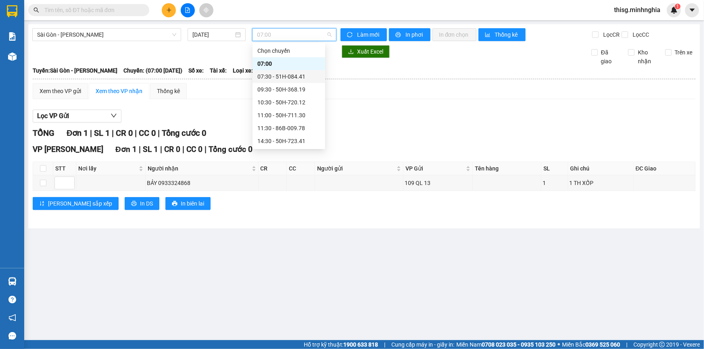
click at [276, 78] on div "07:30 - 51H-084.41" at bounding box center [288, 76] width 63 height 9
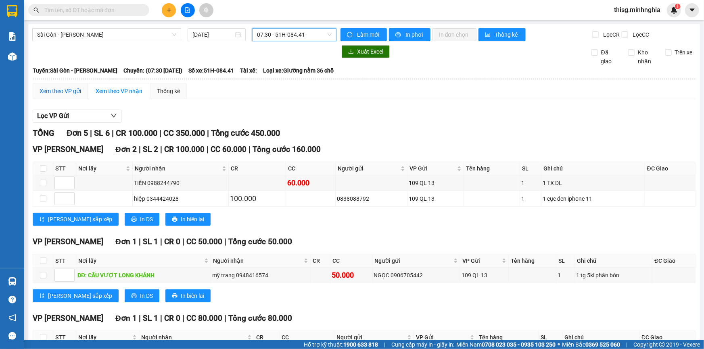
click at [63, 92] on div "Xem theo VP gửi" at bounding box center [61, 91] width 42 height 9
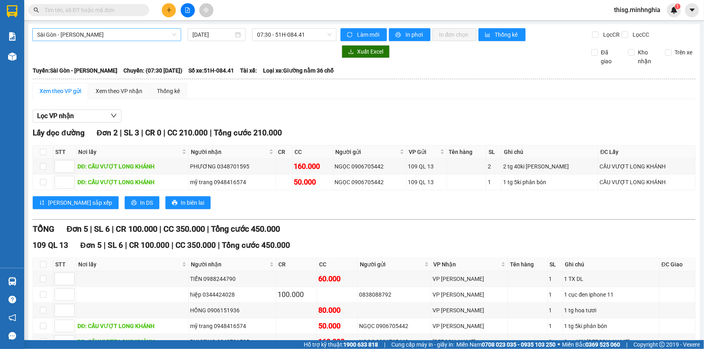
click at [148, 39] on span "Sài Gòn - [PERSON_NAME]" at bounding box center [106, 35] width 139 height 12
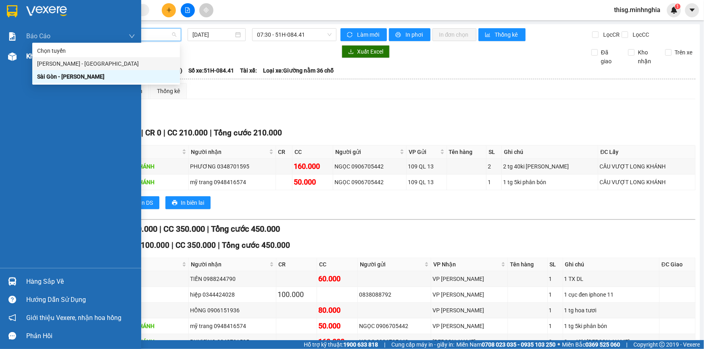
click at [25, 57] on div "Kho hàng mới" at bounding box center [70, 56] width 141 height 20
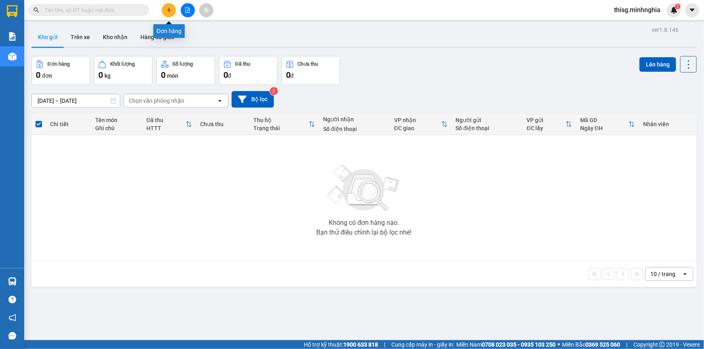
click at [169, 11] on icon "plus" at bounding box center [169, 10] width 6 height 6
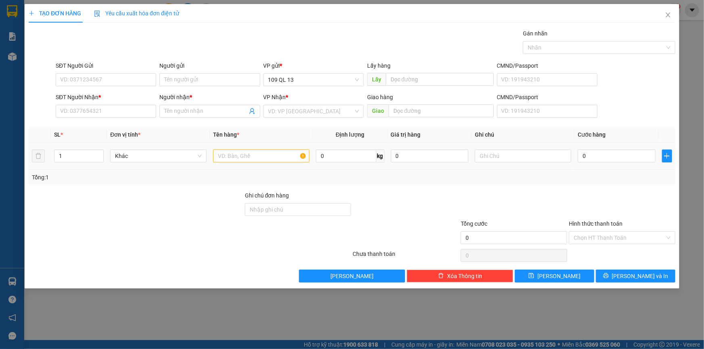
click at [240, 148] on div at bounding box center [261, 156] width 96 height 16
drag, startPoint x: 233, startPoint y: 150, endPoint x: 238, endPoint y: 148, distance: 5.9
click at [234, 150] on input "text" at bounding box center [261, 156] width 96 height 13
click at [521, 156] on input "text" at bounding box center [523, 156] width 96 height 13
type input "1 tx"
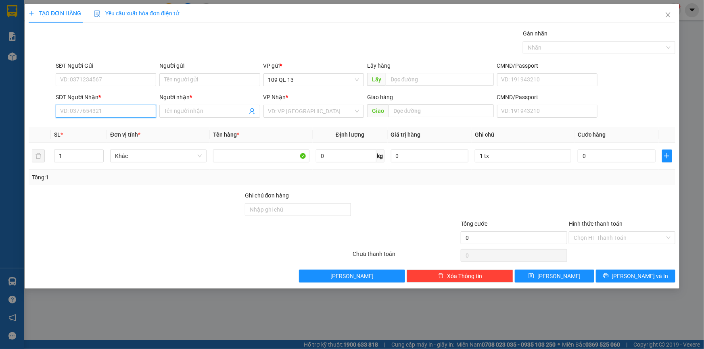
click at [117, 113] on input "SĐT Người Nhận *" at bounding box center [106, 111] width 100 height 13
type input "0862725221"
click at [140, 124] on div "0862725221 - ĐẠI" at bounding box center [105, 127] width 91 height 9
type input "ĐẠI"
type input "0862725221"
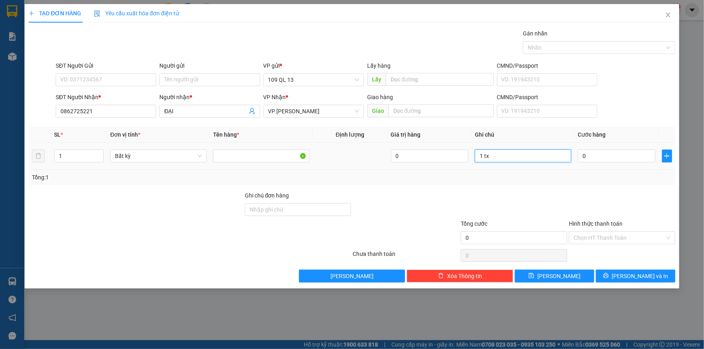
click at [548, 159] on input "1 tx" at bounding box center [523, 156] width 96 height 13
type input "1 tx đl"
click at [71, 83] on input "SĐT Người Gửi" at bounding box center [106, 79] width 100 height 13
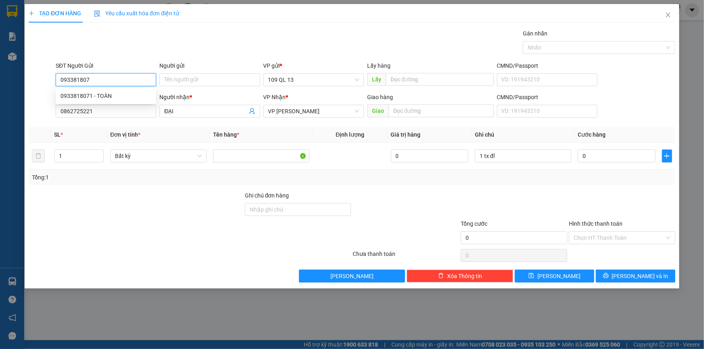
type input "0933818071"
click at [137, 98] on div "0933818071 - TOÀN" at bounding box center [105, 96] width 91 height 9
type input "TOÀN"
type input "0933818071"
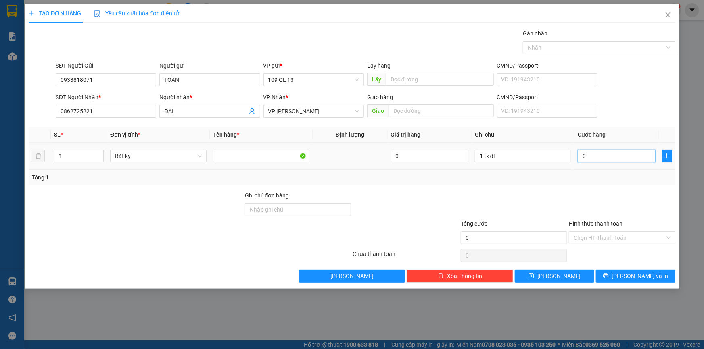
click at [603, 154] on input "0" at bounding box center [617, 156] width 78 height 13
type input "6"
type input "60"
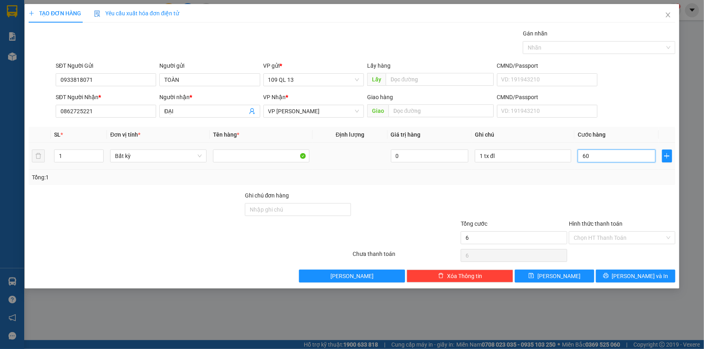
type input "60"
type input "60.000"
click at [651, 239] on input "Hình thức thanh toán" at bounding box center [619, 238] width 91 height 12
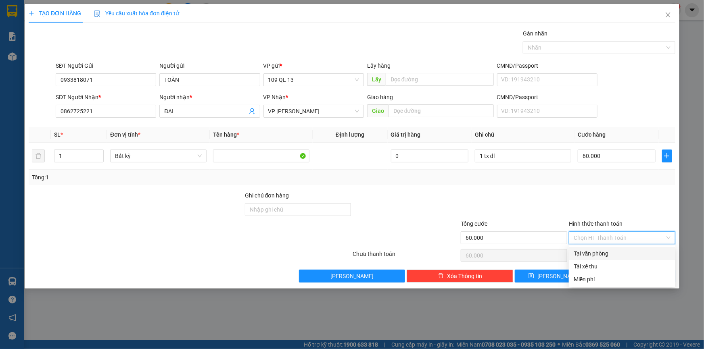
click at [644, 251] on div "Tại văn phòng" at bounding box center [622, 253] width 97 height 9
type input "0"
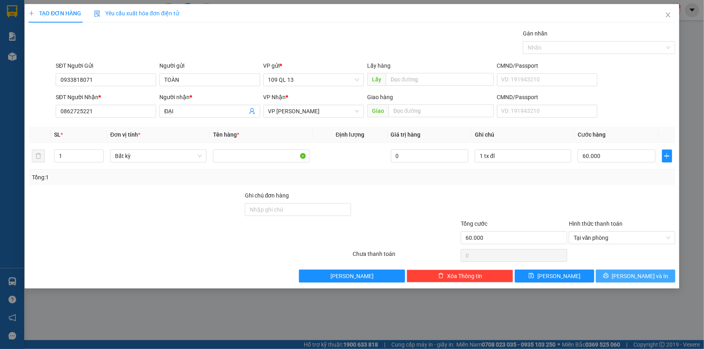
click at [641, 277] on span "[PERSON_NAME] và In" at bounding box center [640, 276] width 56 height 9
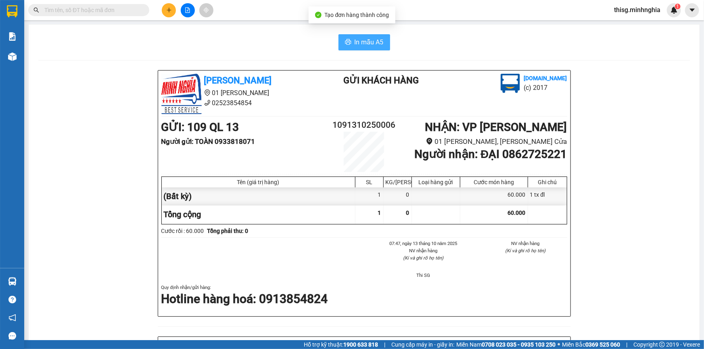
click at [368, 47] on span "In mẫu A5" at bounding box center [369, 42] width 29 height 10
drag, startPoint x: 223, startPoint y: 44, endPoint x: 212, endPoint y: 40, distance: 11.7
click at [223, 44] on div "In mẫu A5" at bounding box center [363, 42] width 651 height 16
click at [169, 9] on icon "plus" at bounding box center [169, 10] width 6 height 6
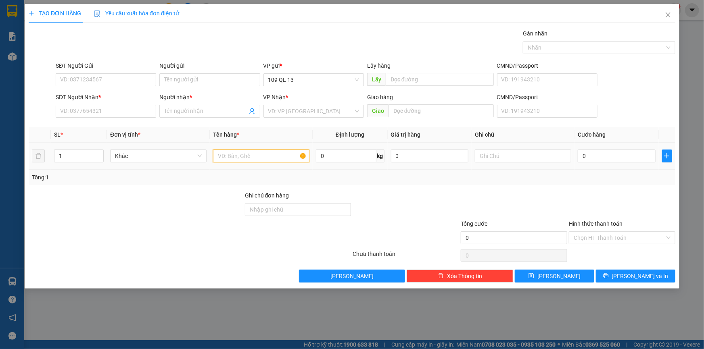
click at [238, 156] on input "text" at bounding box center [261, 156] width 96 height 13
click at [499, 157] on input "text" at bounding box center [523, 156] width 96 height 13
type input "1 TX NHAN QA"
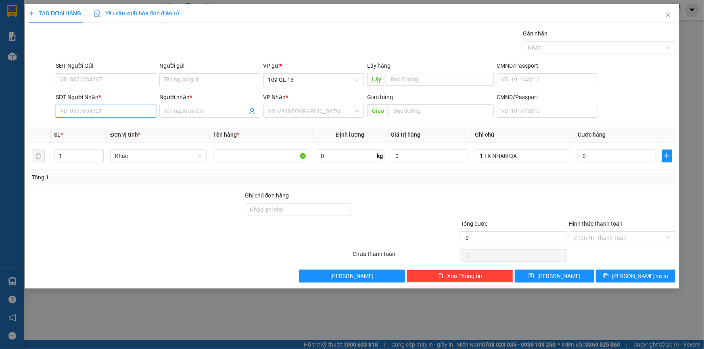
click at [121, 111] on input "SĐT Người Nhận *" at bounding box center [106, 111] width 100 height 13
click at [103, 136] on div "0359617553 - LÀNH" at bounding box center [105, 140] width 91 height 9
type input "0359617553"
type input "LÀNH"
type input "0359617553"
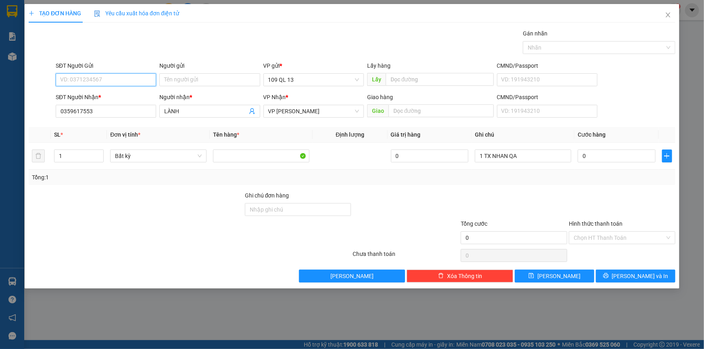
click at [114, 73] on input "SĐT Người Gửi" at bounding box center [106, 79] width 100 height 13
type input "0986300378"
click at [621, 152] on input "0" at bounding box center [617, 156] width 78 height 13
type input "6"
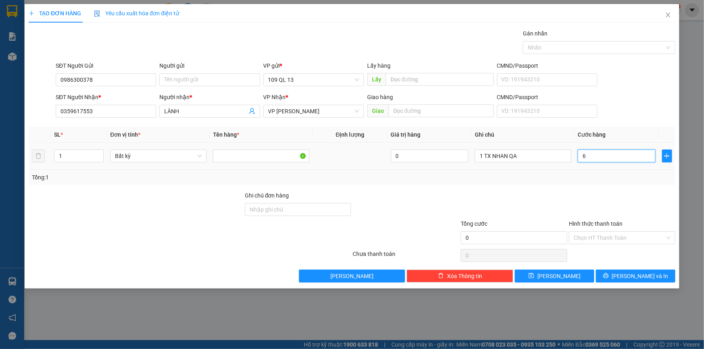
type input "6"
type input "60"
type input "60.000"
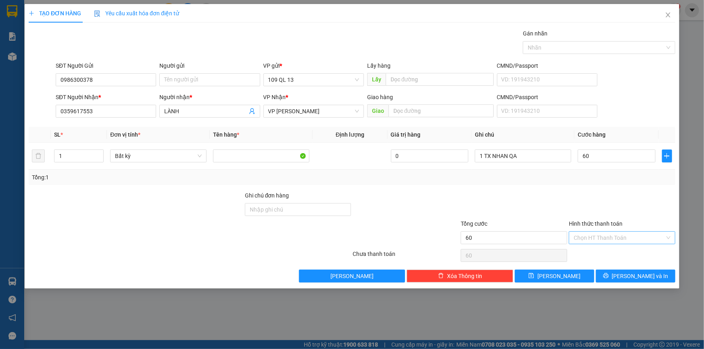
type input "60.000"
click at [632, 240] on input "Hình thức thanh toán" at bounding box center [619, 238] width 91 height 12
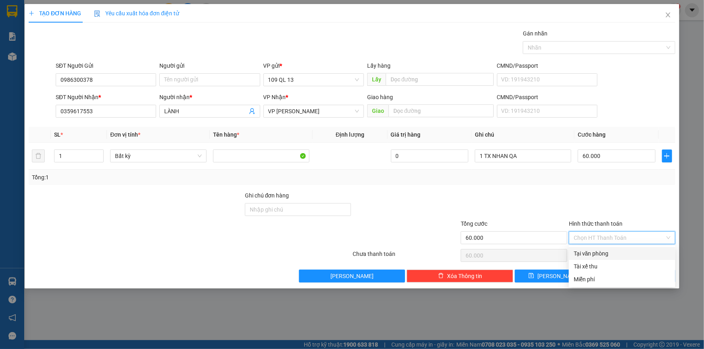
click at [632, 254] on div "Tại văn phòng" at bounding box center [622, 253] width 97 height 9
type input "0"
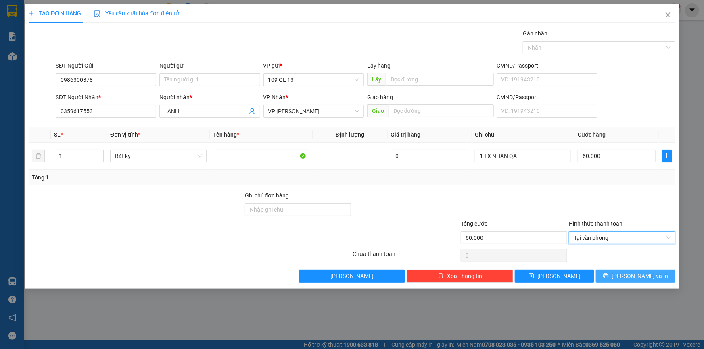
click at [647, 277] on span "[PERSON_NAME] và In" at bounding box center [640, 276] width 56 height 9
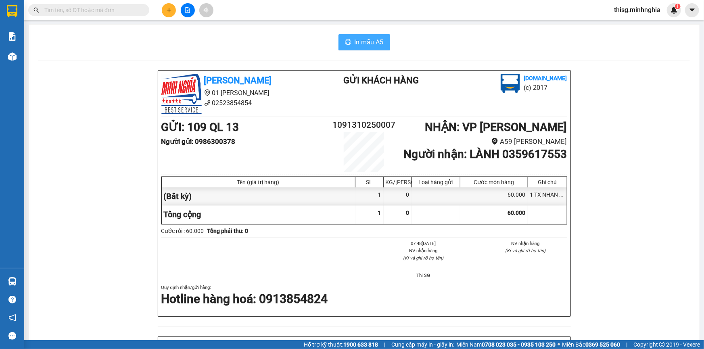
click at [365, 44] on span "In mẫu A5" at bounding box center [369, 42] width 29 height 10
click at [188, 9] on icon "file-add" at bounding box center [188, 10] width 6 height 6
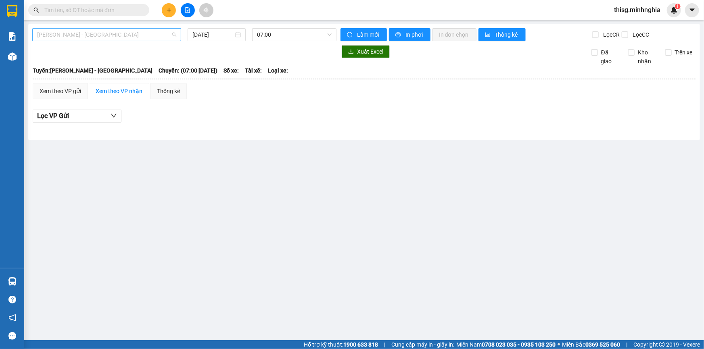
click at [115, 32] on span "[PERSON_NAME] - [GEOGRAPHIC_DATA]" at bounding box center [106, 35] width 139 height 12
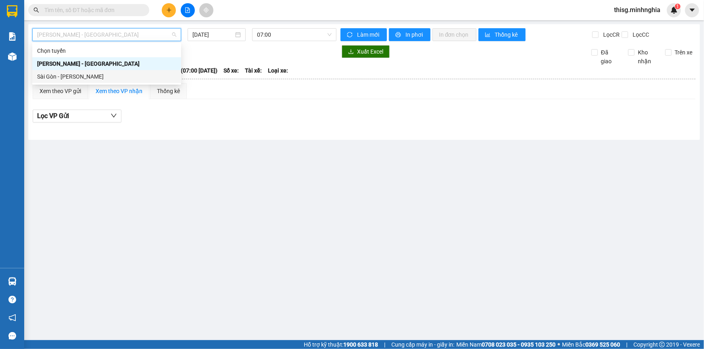
click at [109, 76] on div "Sài Gòn - [PERSON_NAME]" at bounding box center [106, 76] width 139 height 9
type input "[DATE]"
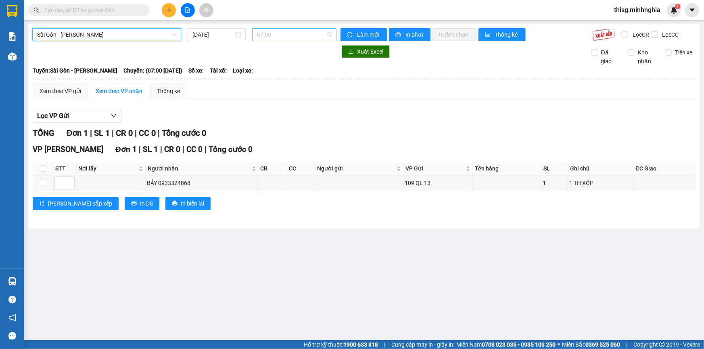
click at [272, 35] on span "07:00" at bounding box center [294, 35] width 75 height 12
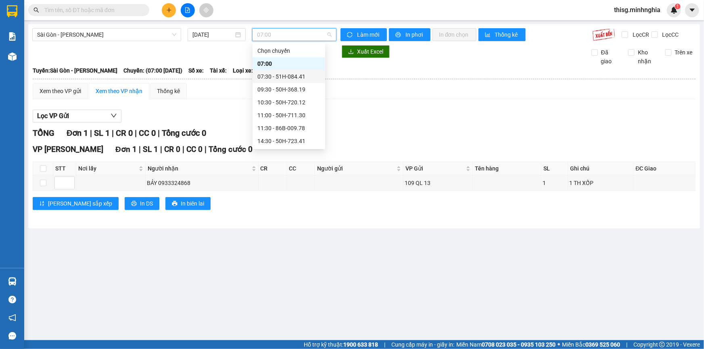
click at [294, 75] on div "07:30 - 51H-084.41" at bounding box center [288, 76] width 63 height 9
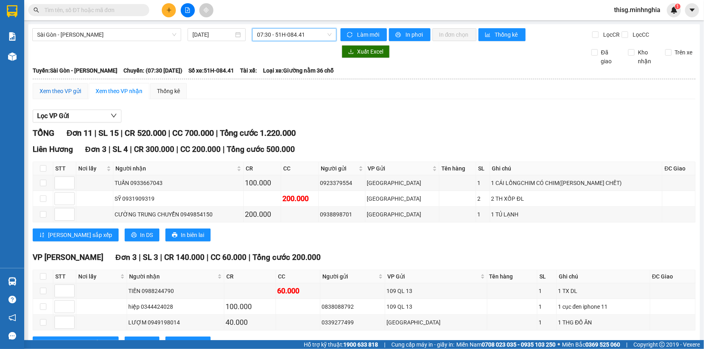
click at [69, 89] on div "Xem theo VP gửi" at bounding box center [61, 91] width 42 height 9
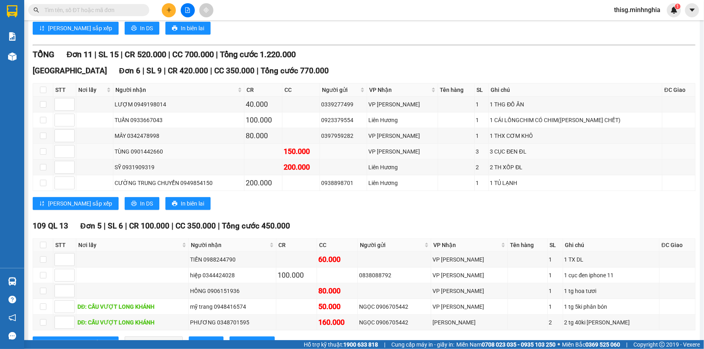
scroll to position [204, 0]
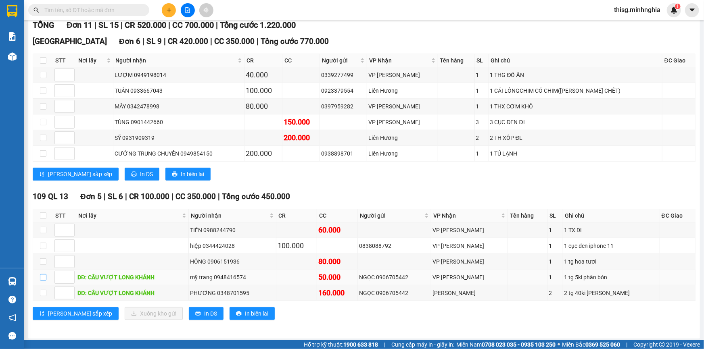
click at [40, 277] on input "checkbox" at bounding box center [43, 277] width 6 height 6
checkbox input "true"
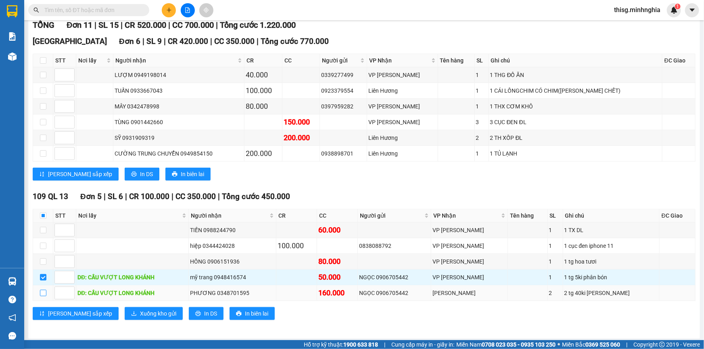
click at [43, 291] on input "checkbox" at bounding box center [43, 293] width 6 height 6
checkbox input "true"
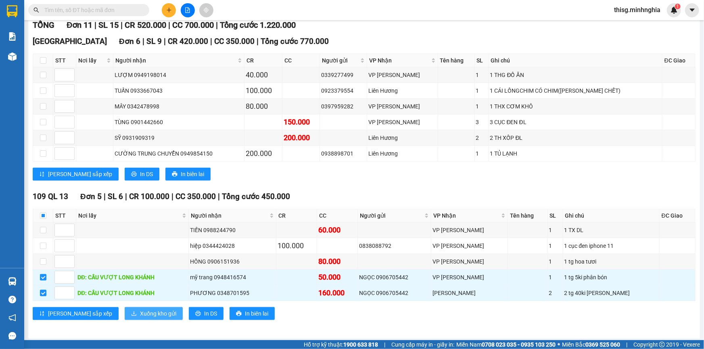
click at [140, 315] on span "Xuống kho gửi" at bounding box center [158, 313] width 36 height 9
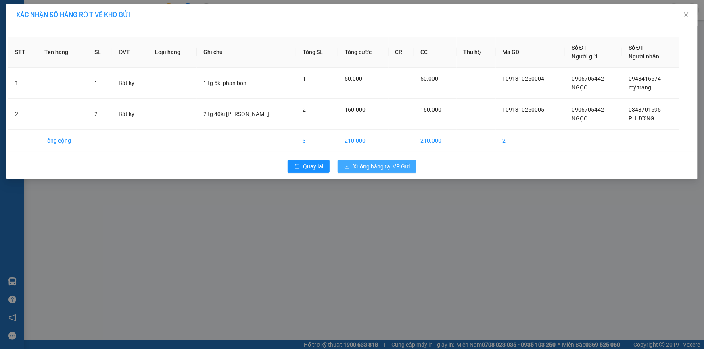
click at [395, 168] on span "Xuống hàng tại VP Gửi" at bounding box center [381, 166] width 57 height 9
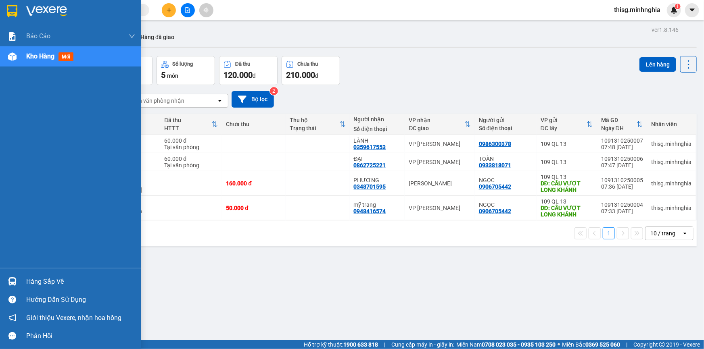
click at [57, 60] on div "Kho hàng mới" at bounding box center [51, 56] width 50 height 10
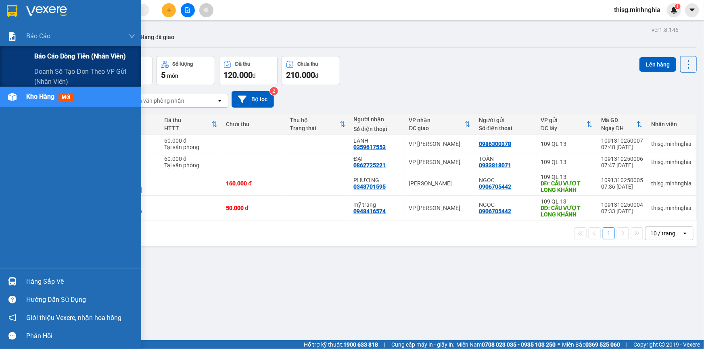
click at [43, 53] on span "Báo cáo dòng tiền (nhân viên)" at bounding box center [80, 56] width 92 height 10
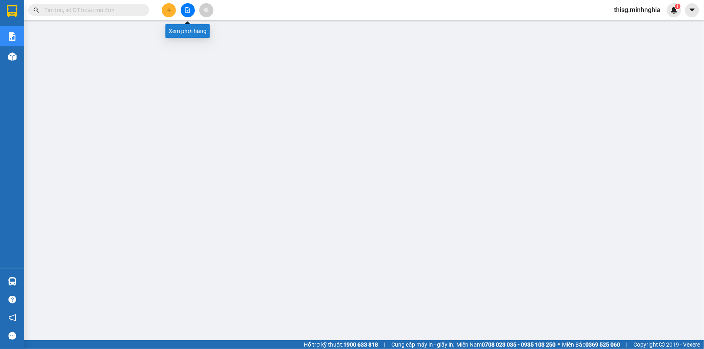
click at [182, 13] on button at bounding box center [188, 10] width 14 height 14
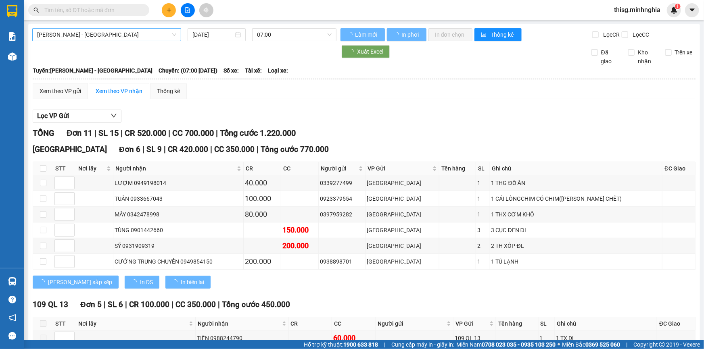
click at [165, 31] on span "[PERSON_NAME] - [GEOGRAPHIC_DATA]" at bounding box center [106, 35] width 139 height 12
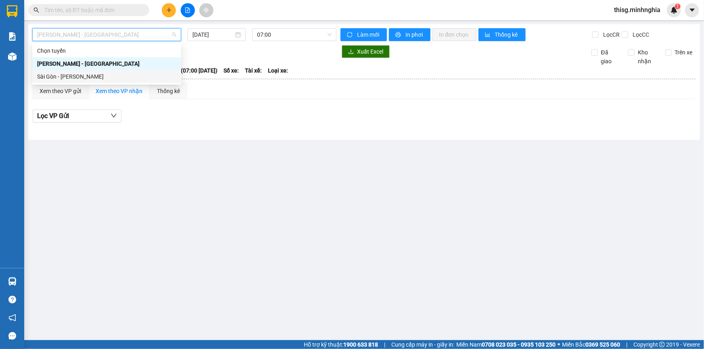
click at [145, 74] on div "Sài Gòn - [PERSON_NAME]" at bounding box center [106, 76] width 139 height 9
type input "[DATE]"
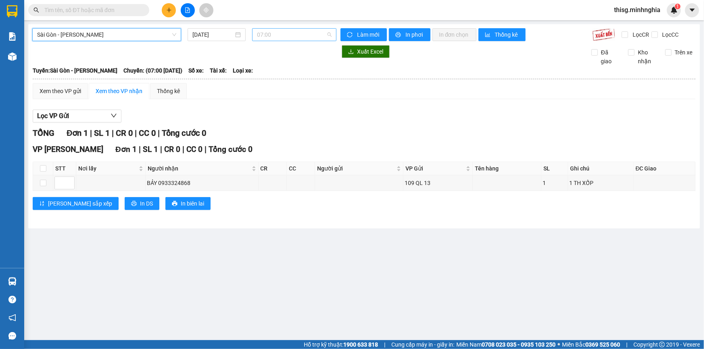
click at [292, 36] on span "07:00" at bounding box center [294, 35] width 75 height 12
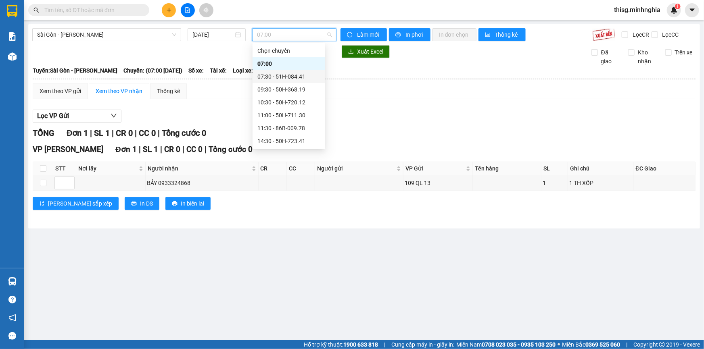
click at [294, 79] on div "07:30 - 51H-084.41" at bounding box center [288, 76] width 63 height 9
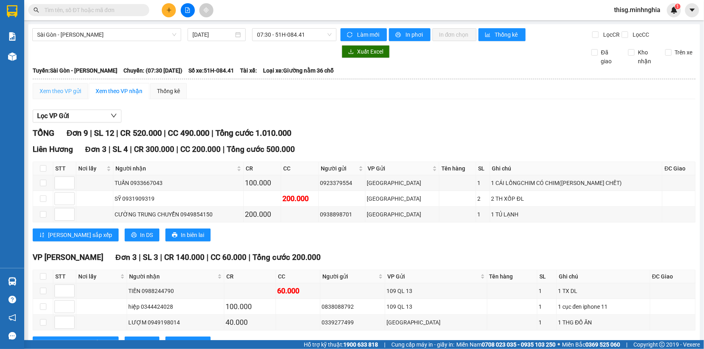
click at [52, 83] on div "Xem theo VP gửi" at bounding box center [60, 91] width 55 height 16
